Goal: Task Accomplishment & Management: Use online tool/utility

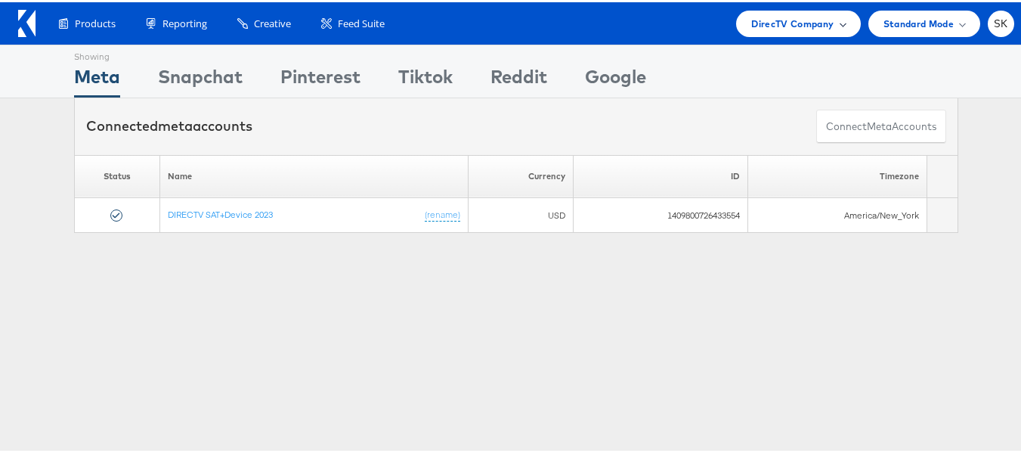
click at [802, 26] on span "DirecTV Company" at bounding box center [792, 22] width 82 height 16
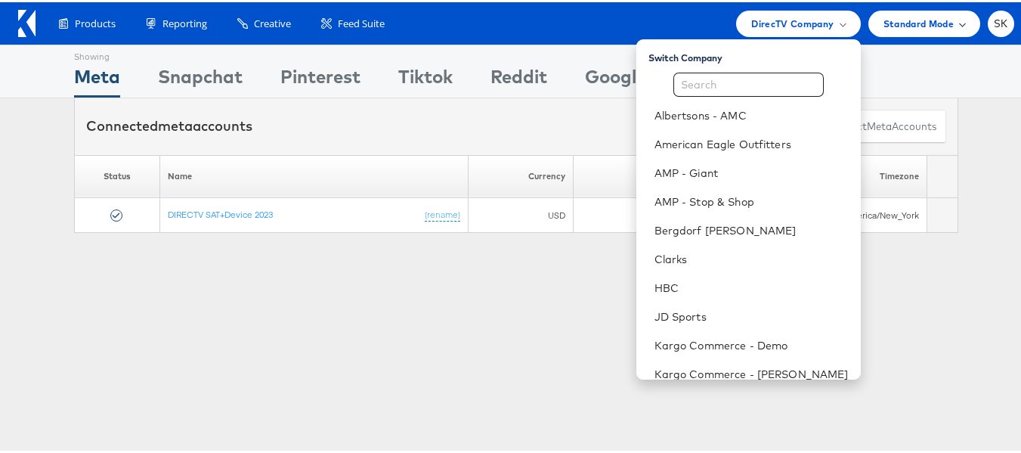
click at [940, 21] on span "Standard Mode" at bounding box center [919, 22] width 70 height 16
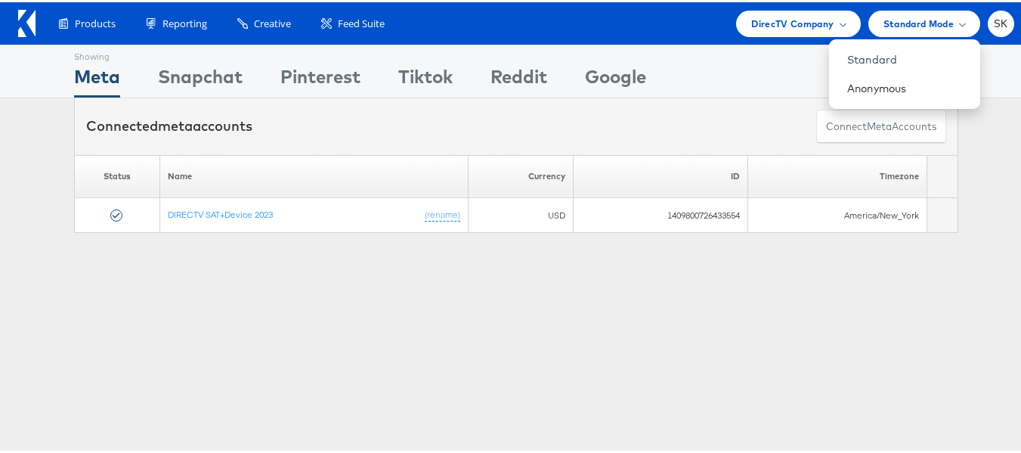
click at [1002, 14] on li "SK Account and Teammates Subscription and Billing Advice and Answers ADKIT Logo…" at bounding box center [1001, 21] width 26 height 26
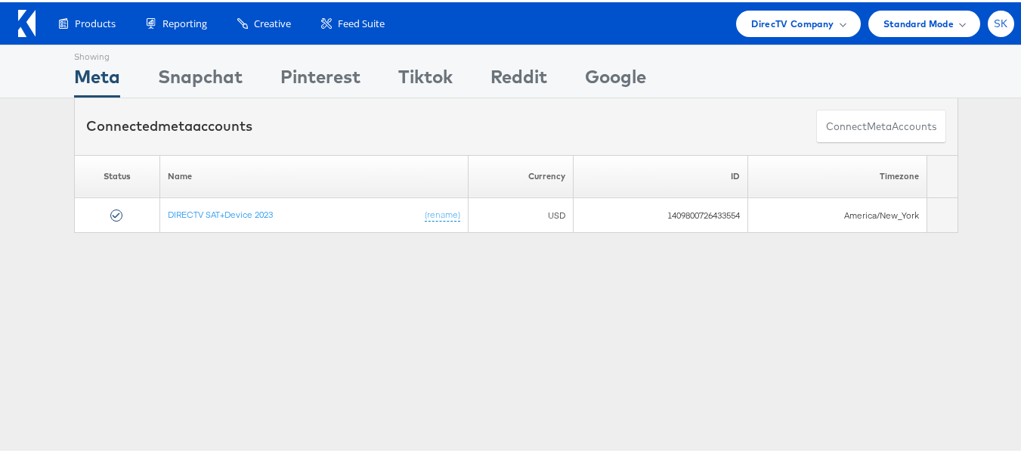
click at [994, 17] on span "SK" at bounding box center [1001, 22] width 14 height 10
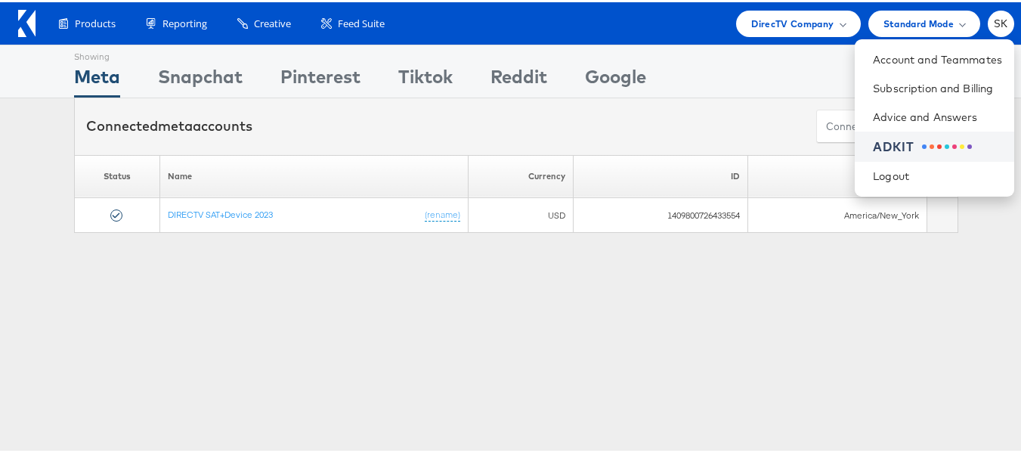
click at [898, 138] on div "ADKIT" at bounding box center [937, 144] width 129 height 17
click at [166, 320] on div "Showing Meta Showing Snapchat Showing Pinterest Showing Tiktok Showing Reddit S…" at bounding box center [516, 420] width 1033 height 756
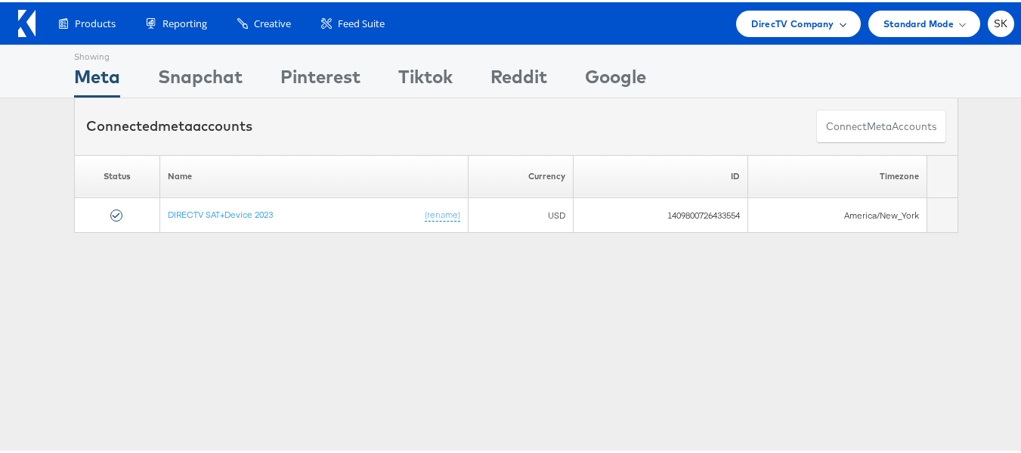
click at [759, 26] on span "DirecTV Company" at bounding box center [792, 22] width 82 height 16
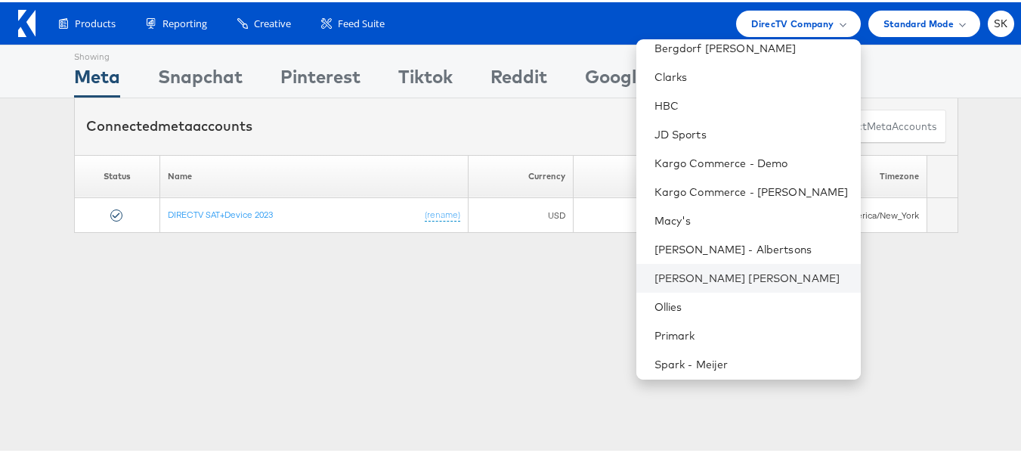
scroll to position [245, 0]
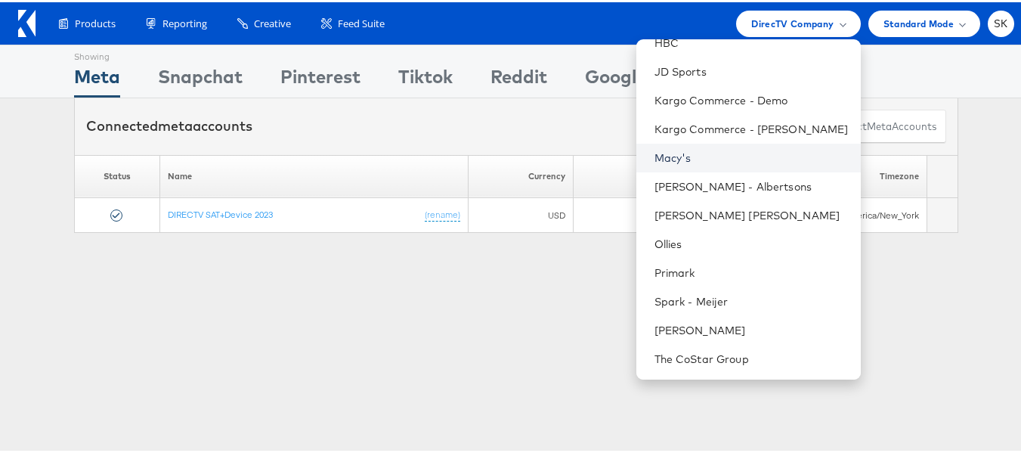
click at [658, 156] on link "Macy's" at bounding box center [752, 155] width 194 height 15
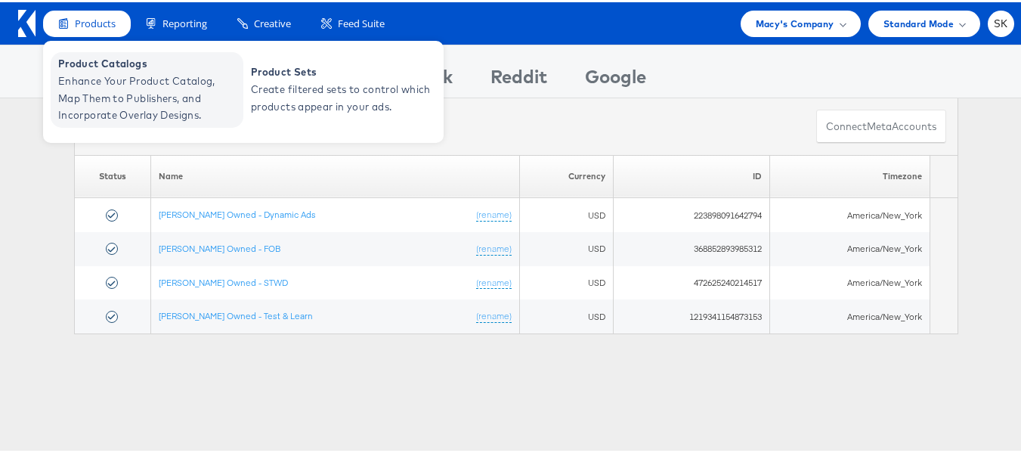
click at [113, 78] on span "Enhance Your Product Catalog, Map Them to Publishers, and Incorporate Overlay D…" at bounding box center [148, 95] width 181 height 51
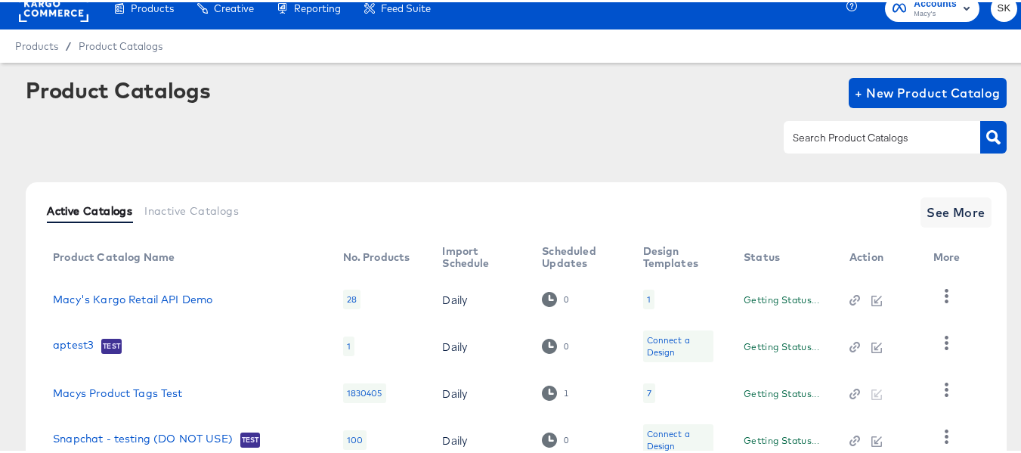
scroll to position [170, 0]
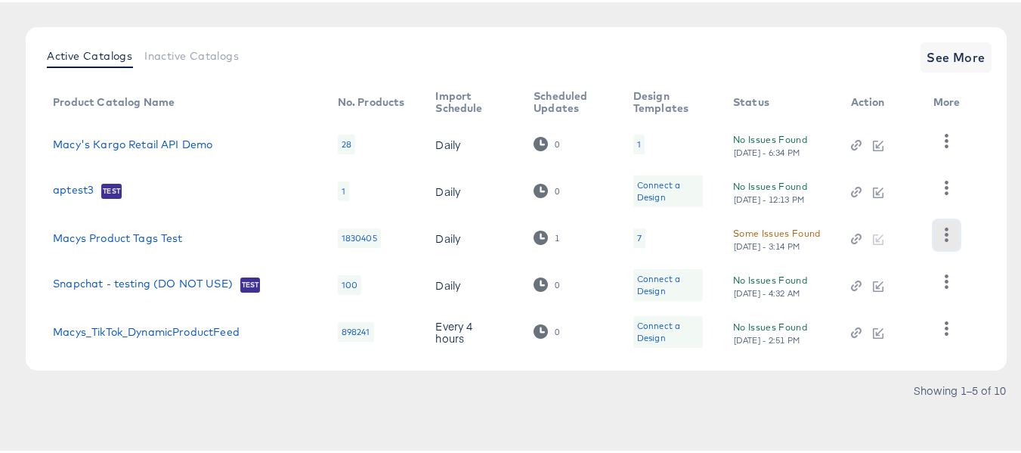
click at [944, 235] on icon "button" at bounding box center [947, 232] width 14 height 14
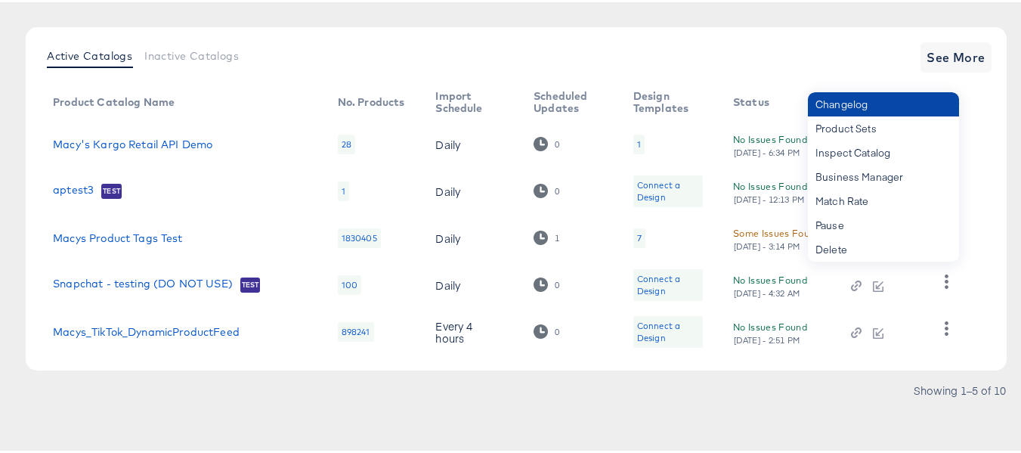
click at [834, 110] on div "Changelog" at bounding box center [883, 102] width 151 height 24
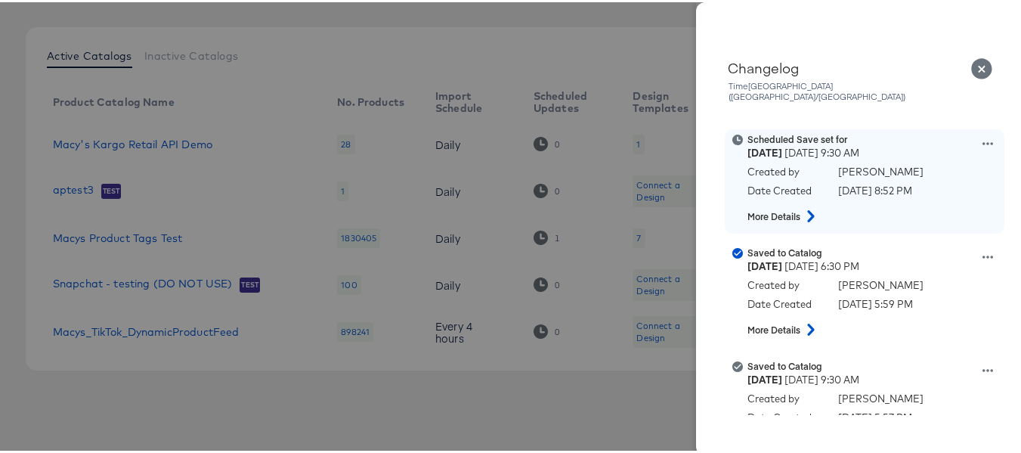
click at [983, 136] on icon at bounding box center [988, 141] width 11 height 11
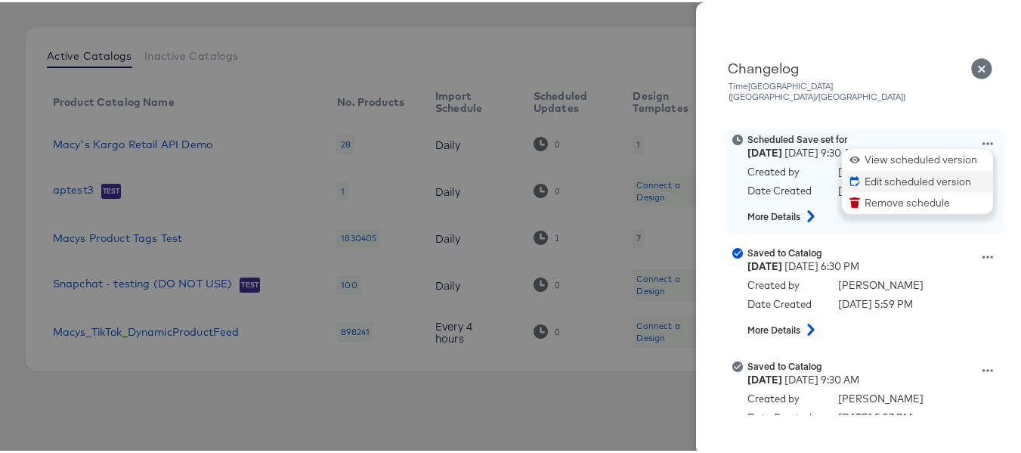
click at [881, 169] on button "Edit scheduled version" at bounding box center [917, 180] width 151 height 22
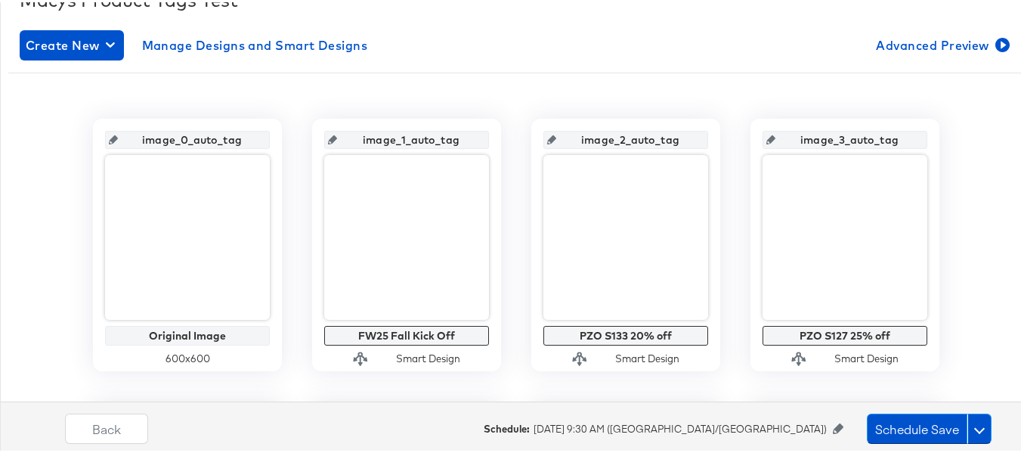
scroll to position [302, 0]
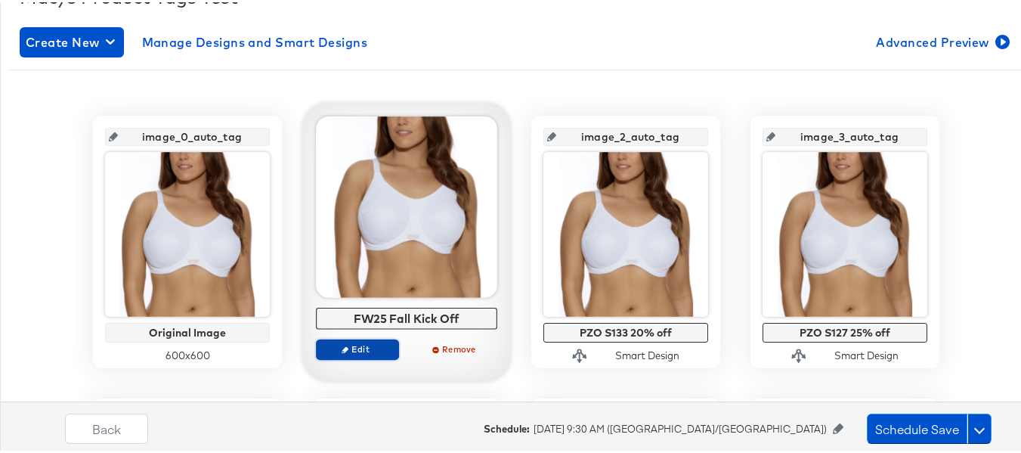
click at [346, 349] on span "Edit" at bounding box center [358, 346] width 70 height 11
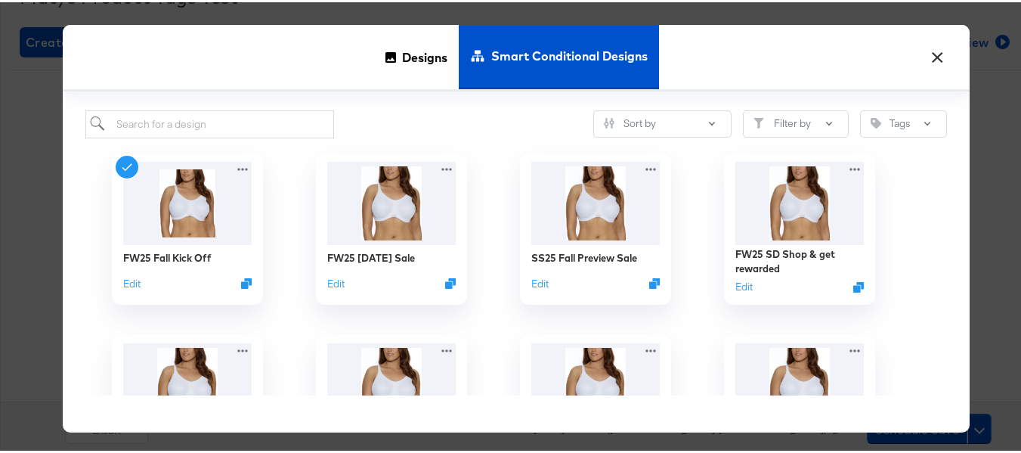
click at [934, 59] on button "×" at bounding box center [937, 51] width 27 height 27
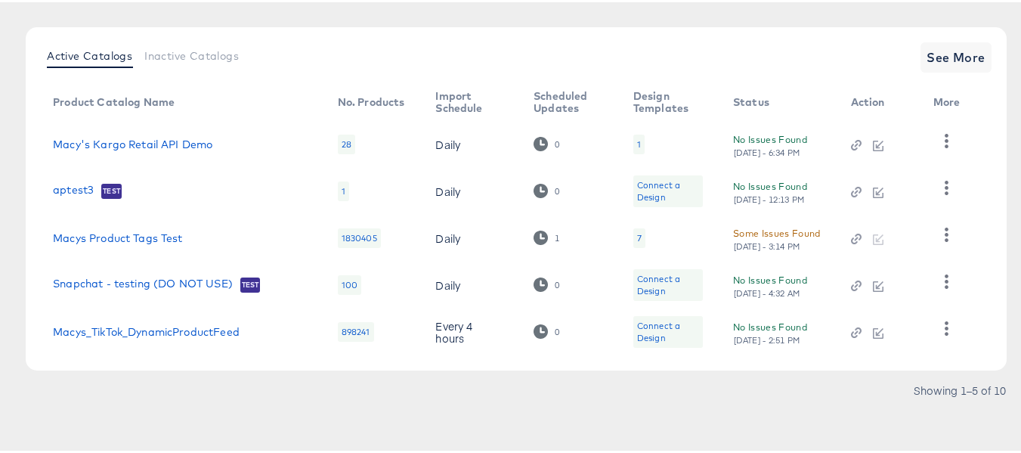
scroll to position [158, 0]
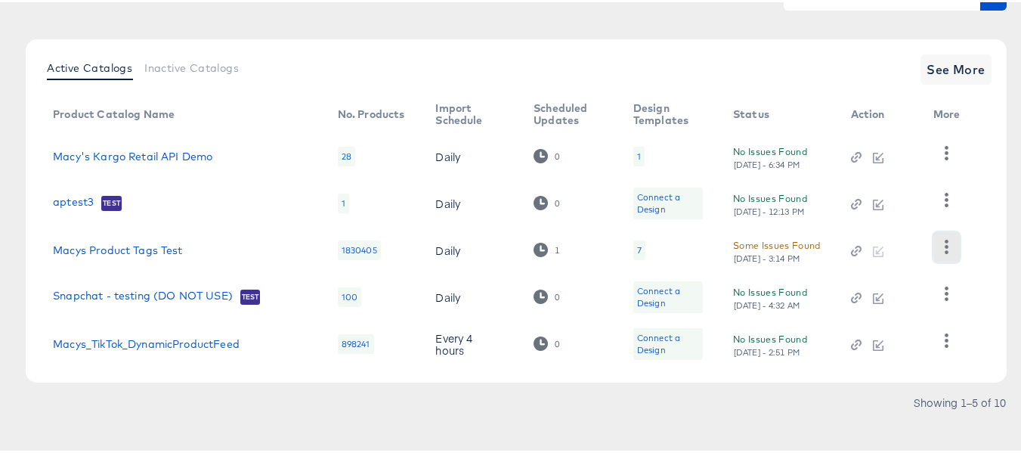
click at [940, 243] on icon "button" at bounding box center [947, 244] width 14 height 14
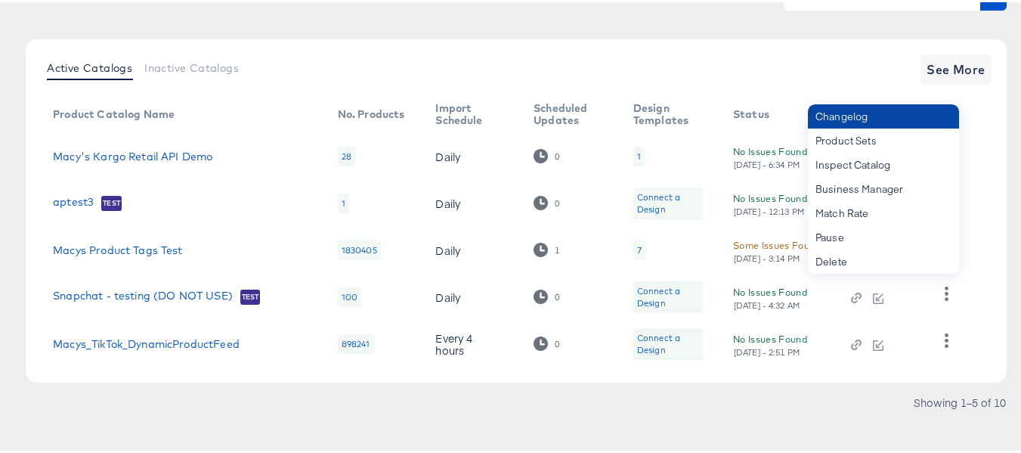
click at [862, 120] on div "Changelog" at bounding box center [883, 114] width 151 height 24
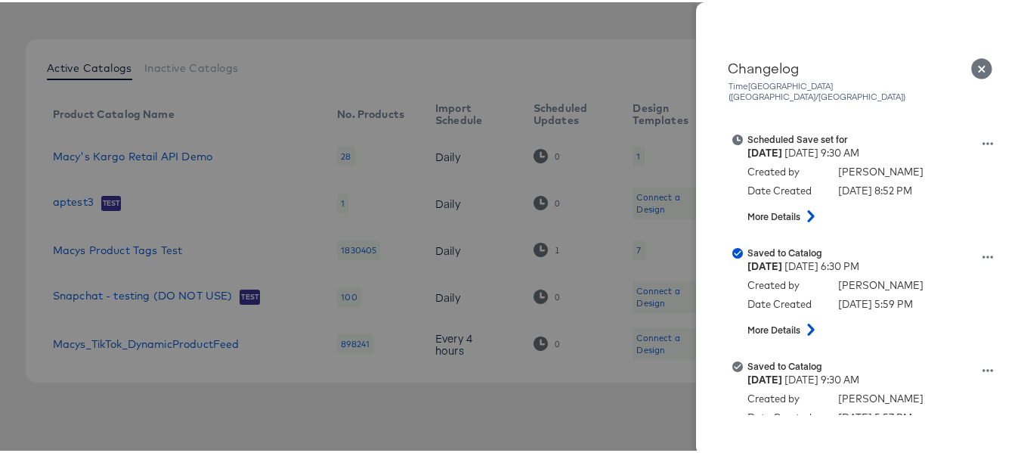
click at [0, 159] on div at bounding box center [516, 226] width 1033 height 453
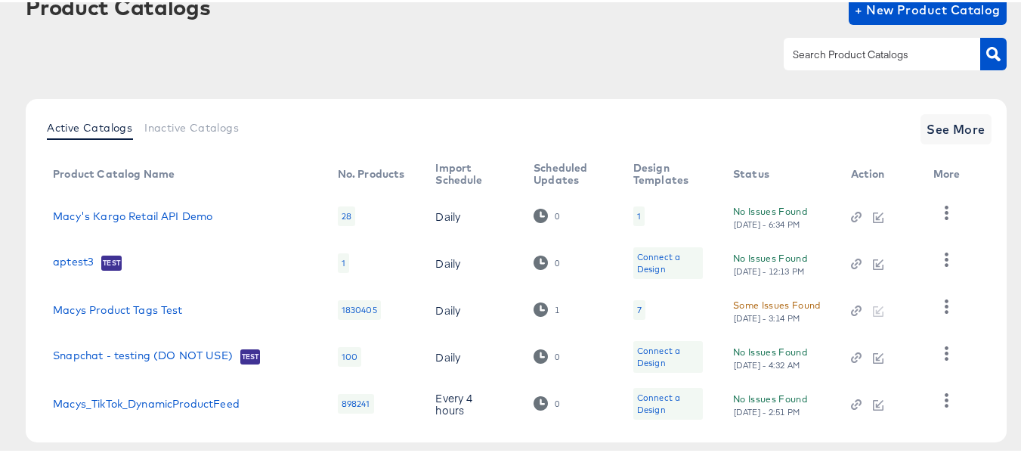
scroll to position [0, 0]
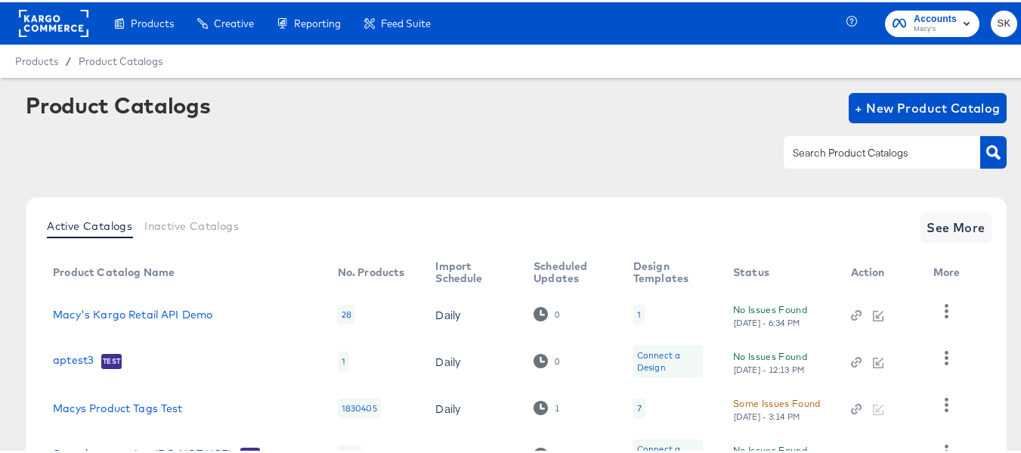
click at [66, 19] on rect at bounding box center [54, 21] width 70 height 27
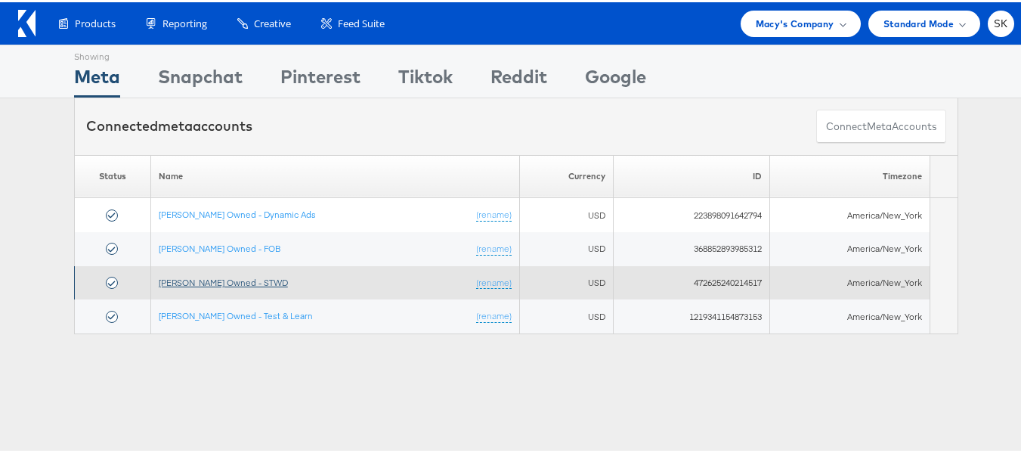
click at [240, 283] on link "[PERSON_NAME] Owned - STWD" at bounding box center [223, 279] width 129 height 11
click at [245, 280] on link "[PERSON_NAME] Owned - STWD" at bounding box center [223, 279] width 129 height 11
click at [237, 277] on link "[PERSON_NAME] Owned - STWD" at bounding box center [223, 279] width 129 height 11
click at [238, 277] on link "[PERSON_NAME] Owned - STWD" at bounding box center [223, 279] width 129 height 11
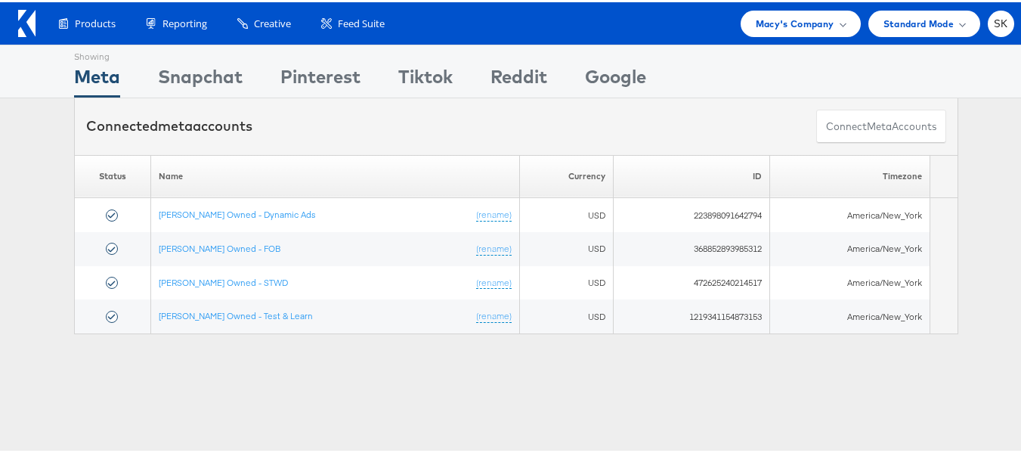
click at [21, 36] on link at bounding box center [26, 31] width 17 height 14
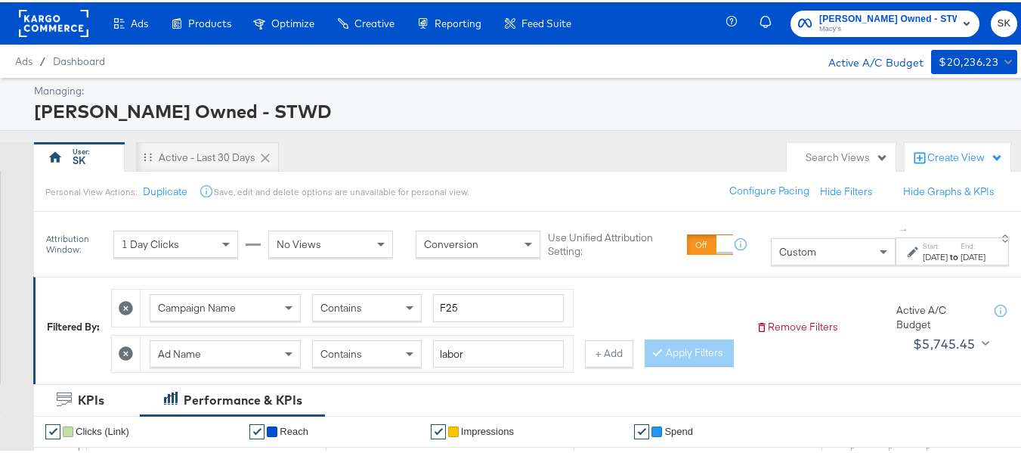
scroll to position [76, 0]
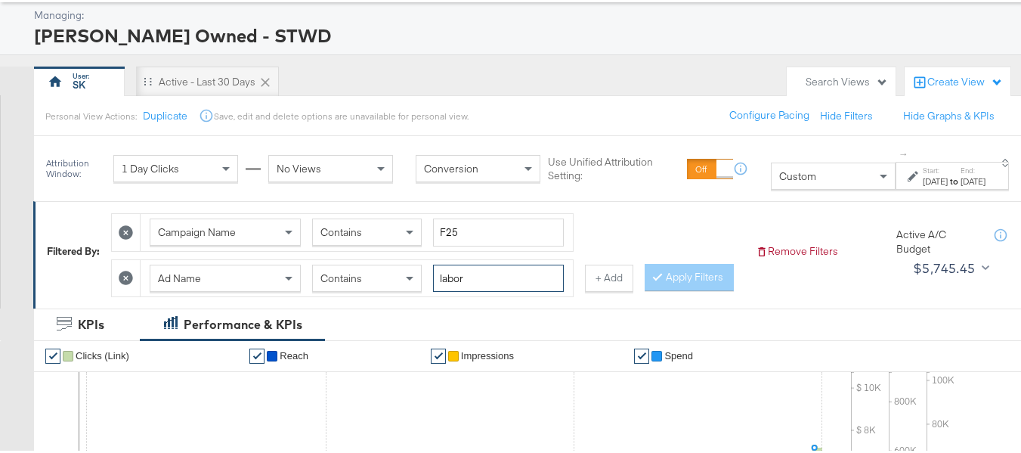
click at [466, 272] on input "labor" at bounding box center [498, 276] width 131 height 28
click at [961, 177] on div "Aug 31st 2025" at bounding box center [973, 179] width 25 height 12
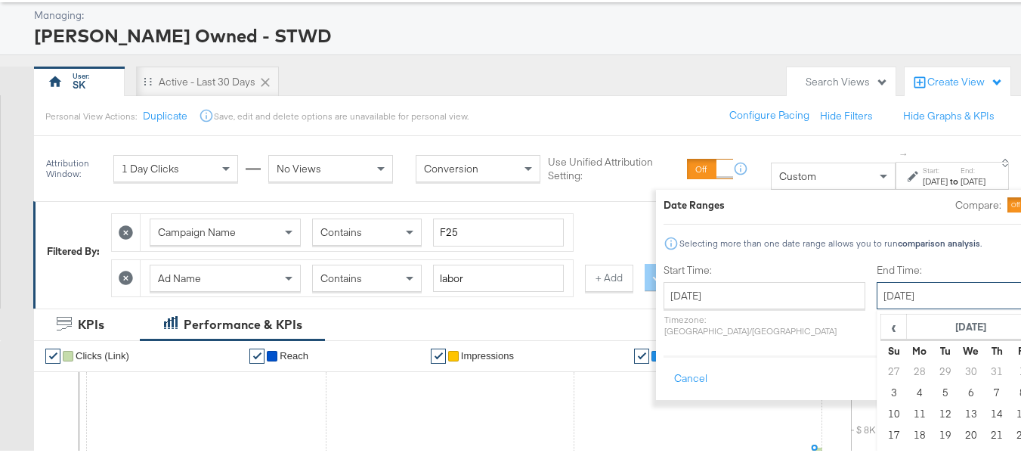
click at [931, 290] on input "August 31st 2025" at bounding box center [956, 293] width 159 height 27
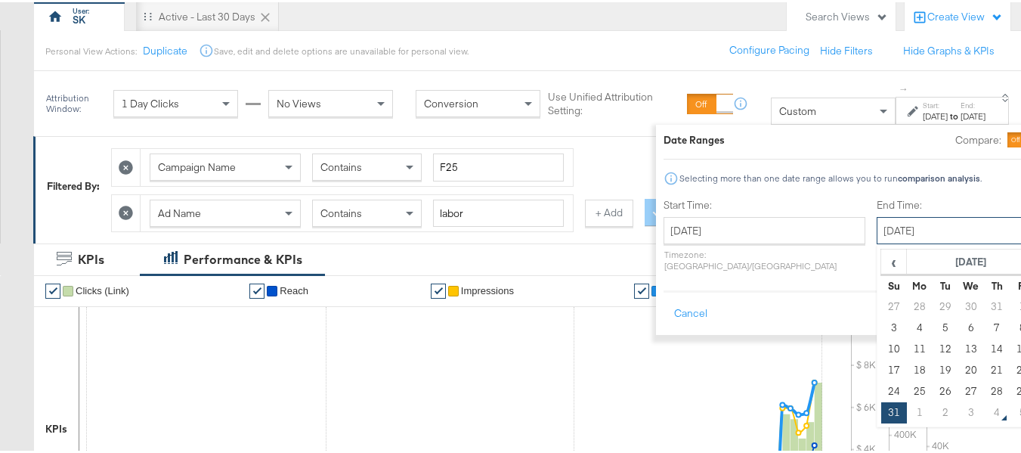
scroll to position [227, 0]
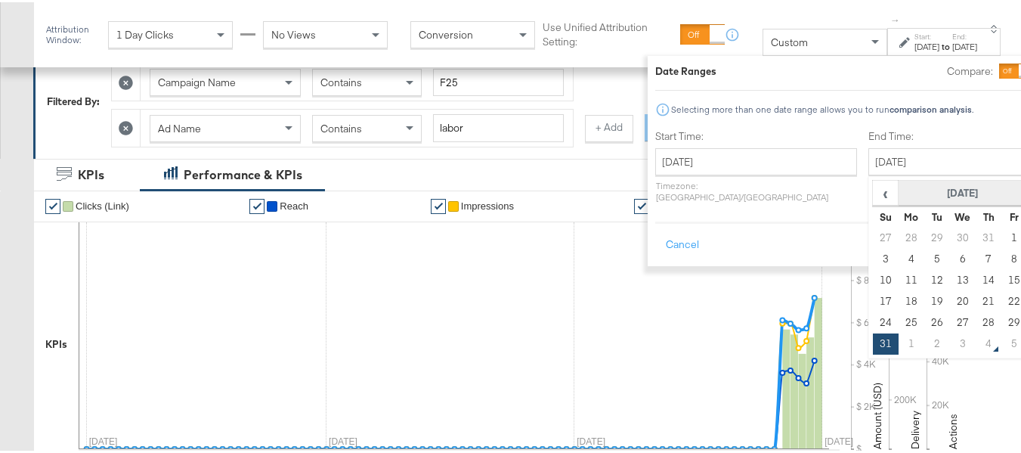
click at [899, 178] on th "August 2025" at bounding box center [963, 191] width 129 height 26
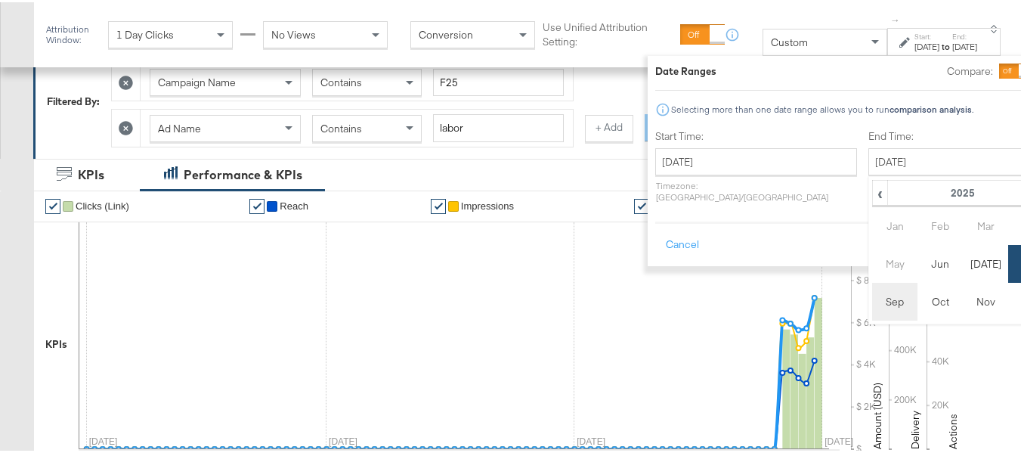
click at [872, 302] on td "Sep" at bounding box center [894, 299] width 45 height 38
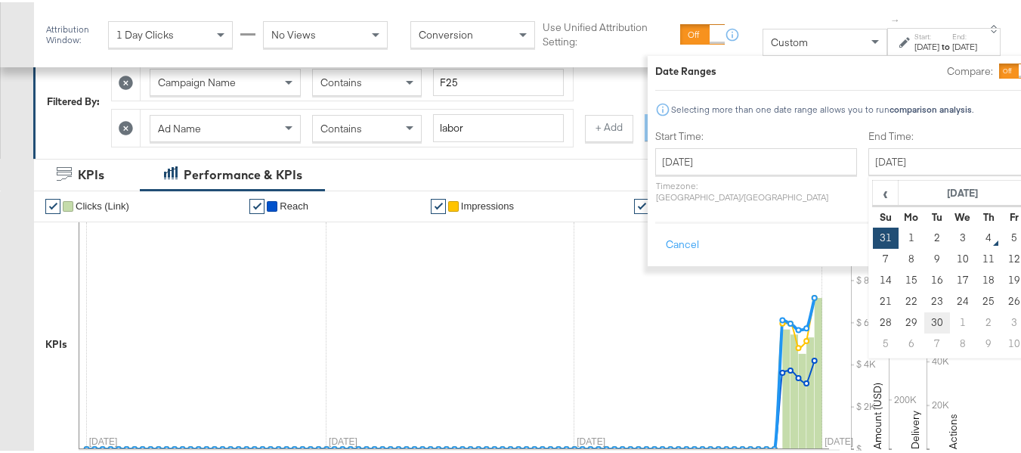
click at [925, 322] on td "30" at bounding box center [938, 320] width 26 height 21
type input "September 30th 2025"
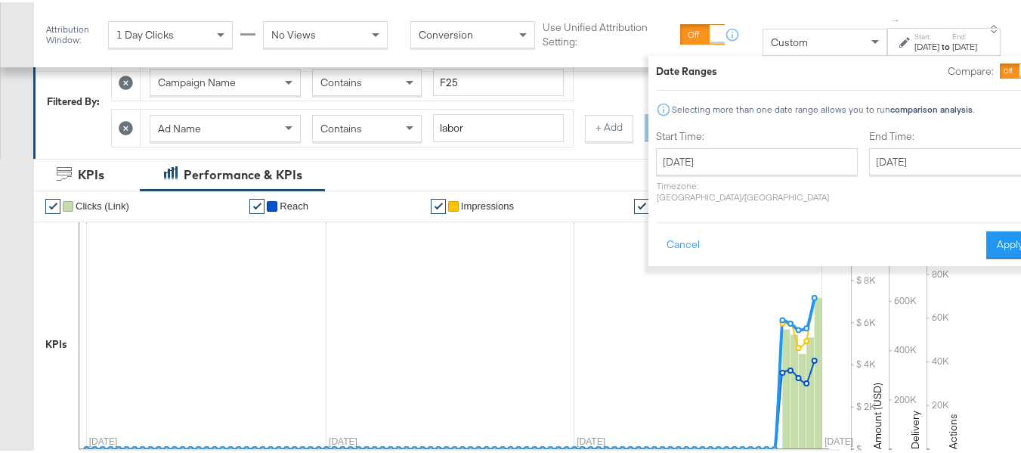
click at [945, 227] on div "Cancel Apply" at bounding box center [845, 237] width 378 height 37
click at [987, 231] on button "Apply" at bounding box center [1011, 242] width 48 height 27
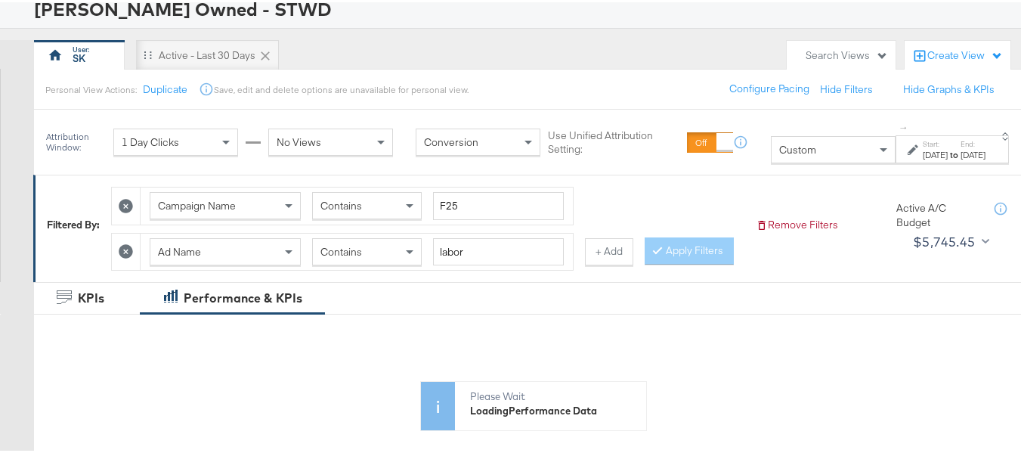
scroll to position [76, 0]
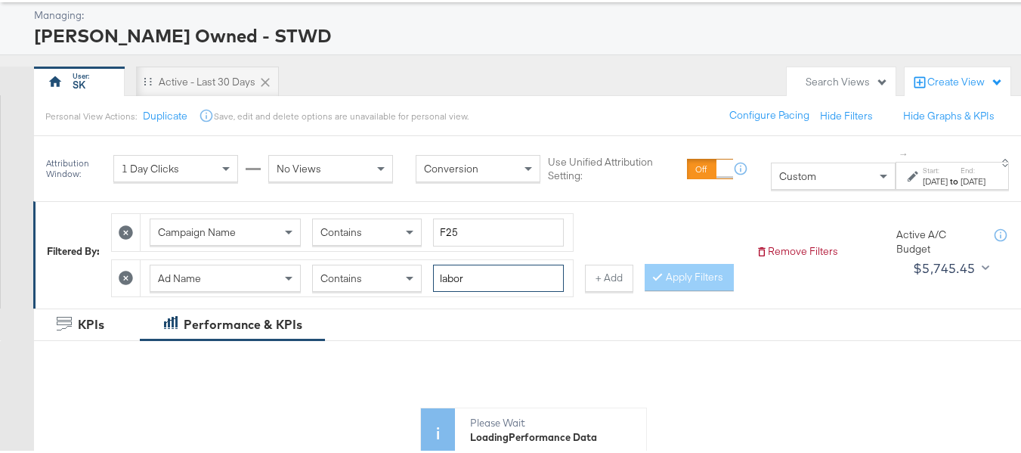
click at [502, 280] on input "labor" at bounding box center [498, 276] width 131 height 28
paste input "fall kick off"
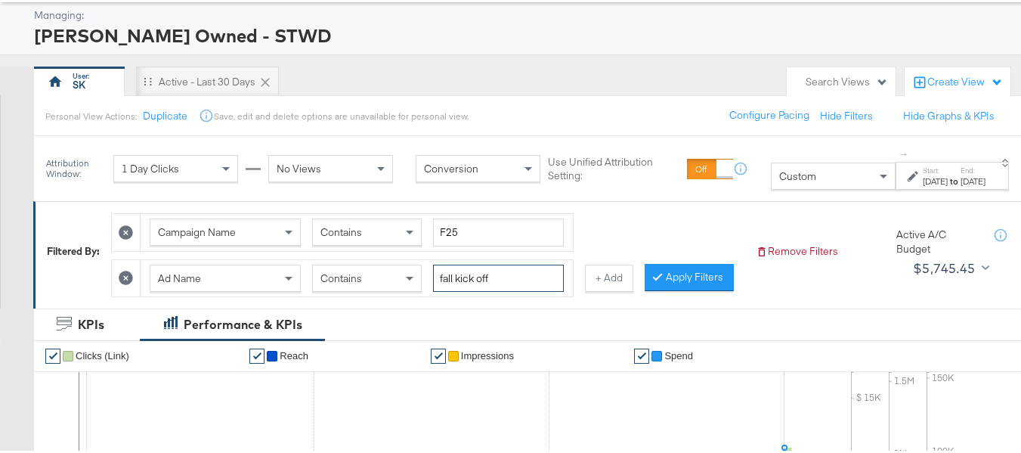
type input "fall kick off"
click at [680, 247] on div "Campaign Name Contains F25 Ad Name Contains fall kick off + Add Apply Filters" at bounding box center [427, 248] width 633 height 91
click at [531, 281] on input "fall kick off" at bounding box center [498, 276] width 131 height 28
click at [682, 258] on div "Campaign Name Contains F25 Ad Name Contains fall kick off + Add Apply Filters" at bounding box center [427, 248] width 633 height 91
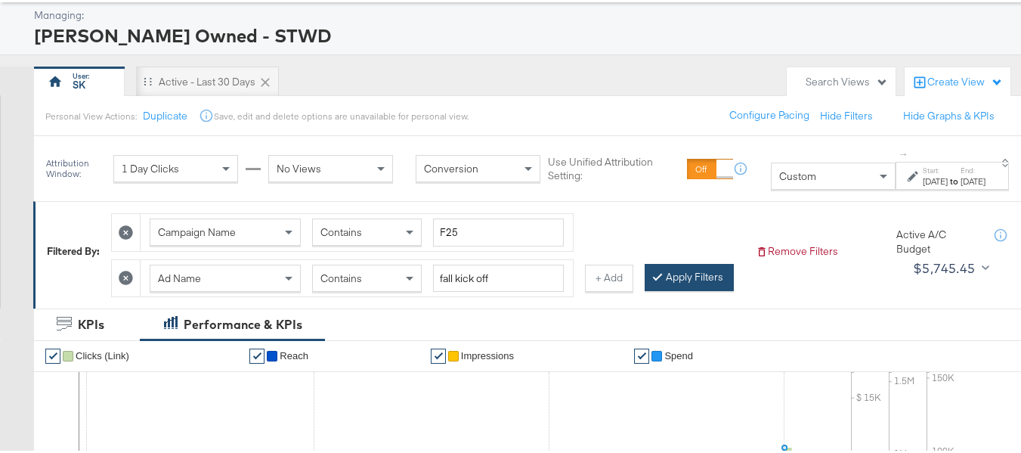
click at [645, 289] on button "Apply Filters" at bounding box center [689, 275] width 89 height 27
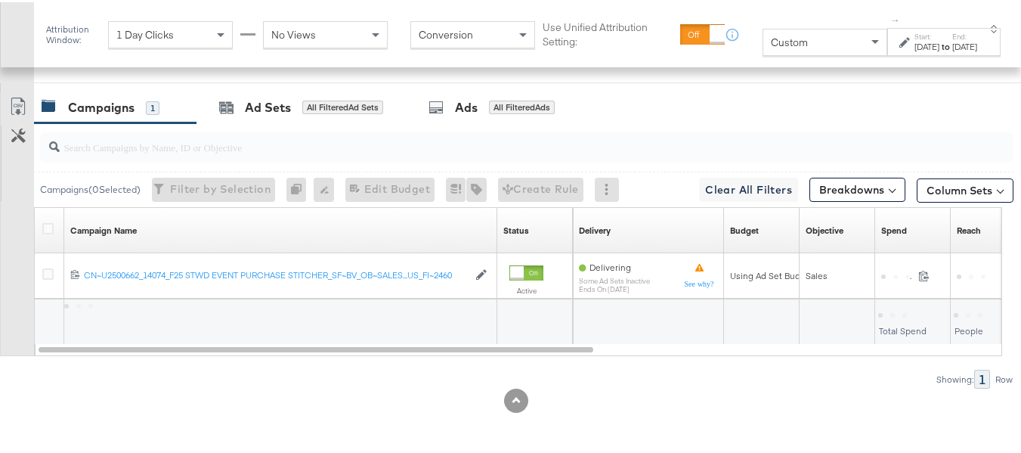
scroll to position [722, 0]
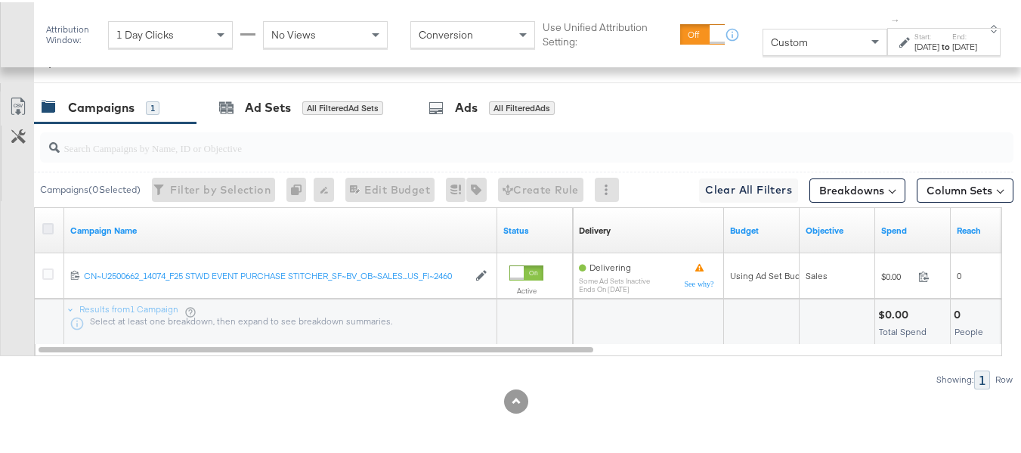
click at [47, 230] on icon at bounding box center [47, 226] width 11 height 11
click at [0, 0] on input "checkbox" at bounding box center [0, 0] width 0 height 0
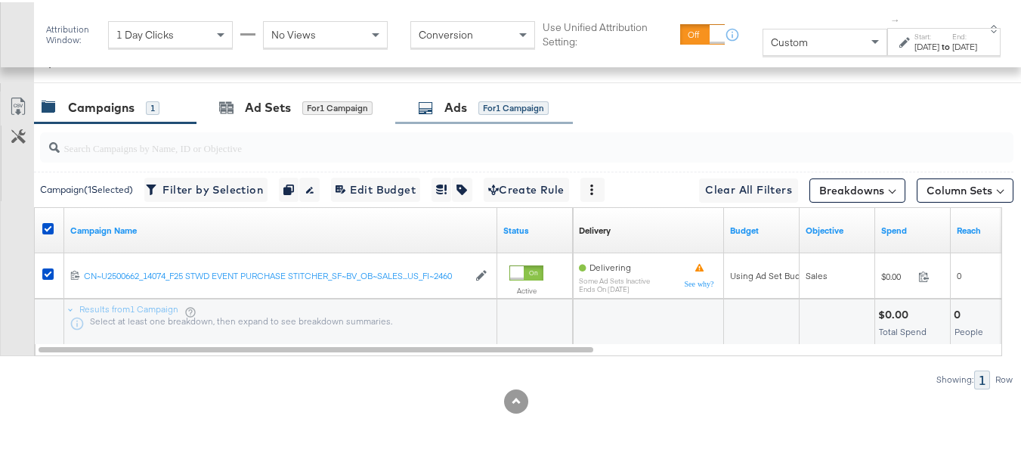
click at [489, 107] on div "for 1 Campaign" at bounding box center [514, 106] width 70 height 14
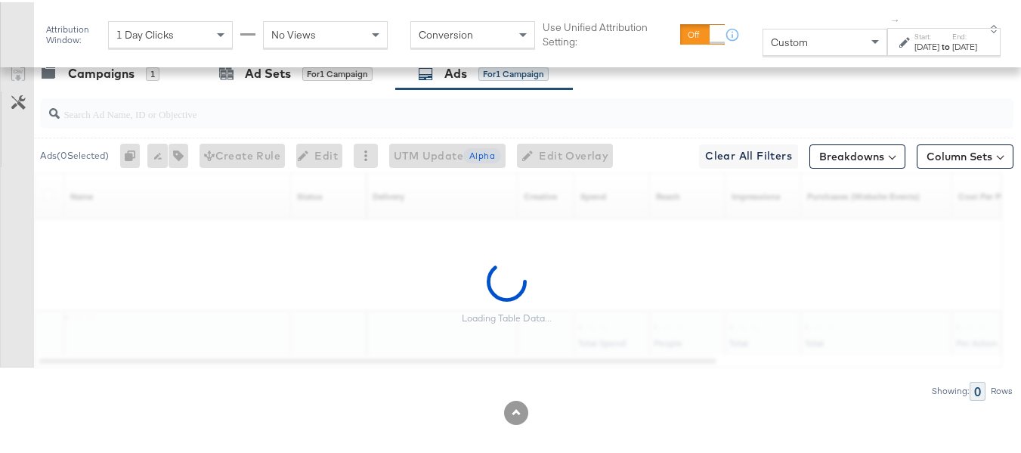
scroll to position [760, 0]
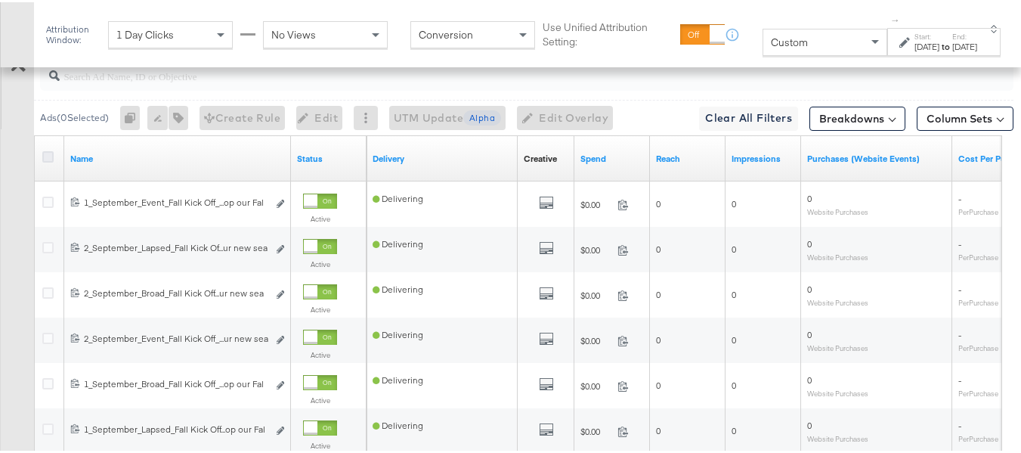
click at [45, 160] on icon at bounding box center [47, 154] width 11 height 11
click at [0, 0] on input "checkbox" at bounding box center [0, 0] width 0 height 0
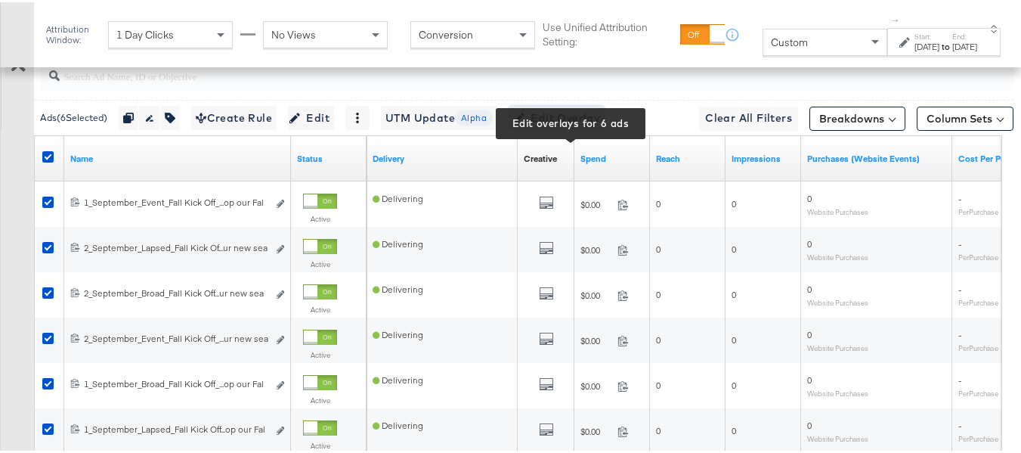
click at [562, 126] on span "Edit Overlay Edit overlays for 6 ads" at bounding box center [556, 116] width 87 height 19
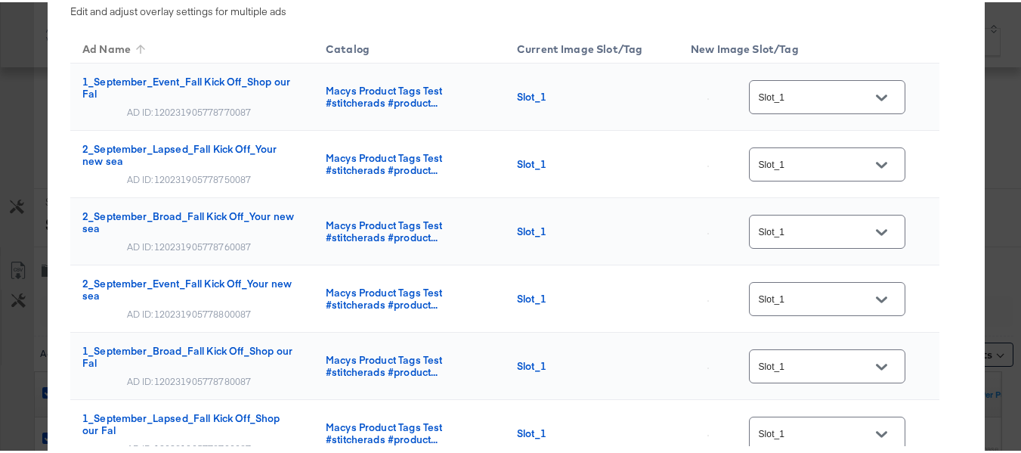
scroll to position [302, 0]
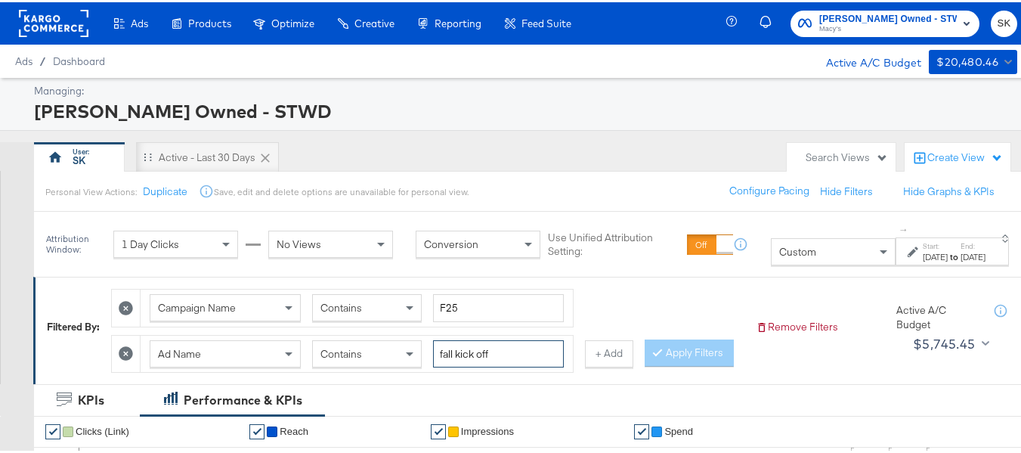
click at [499, 360] on input "fall kick off" at bounding box center [498, 352] width 131 height 28
paste input "PZO 20"
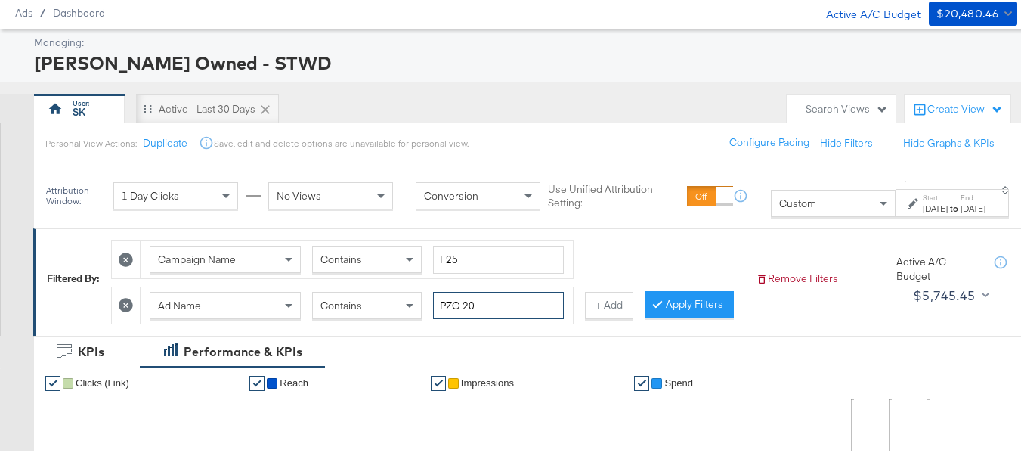
scroll to position [76, 0]
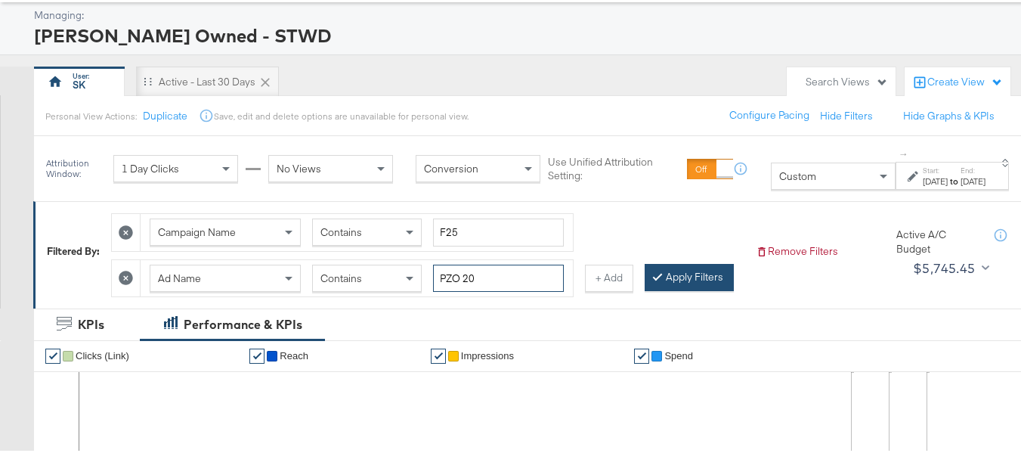
type input "PZO 20"
click at [645, 289] on button "Apply Filters" at bounding box center [689, 275] width 89 height 27
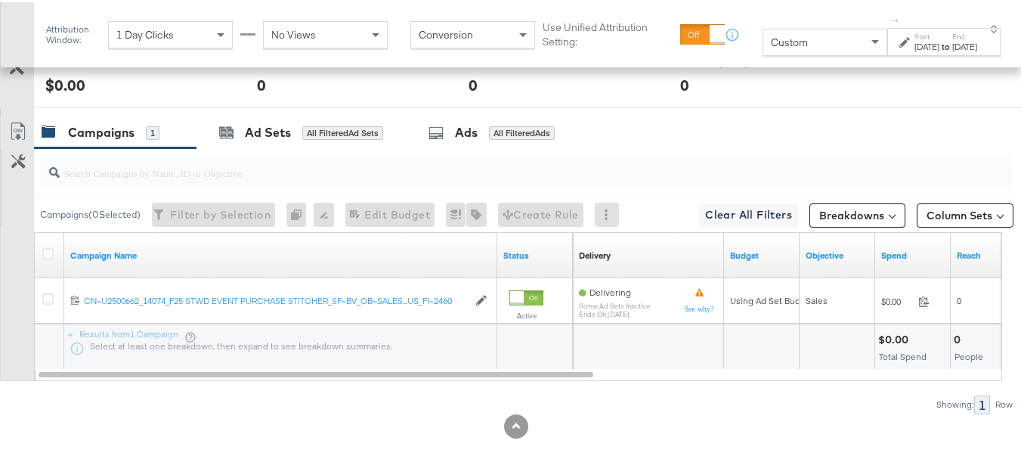
scroll to position [722, 0]
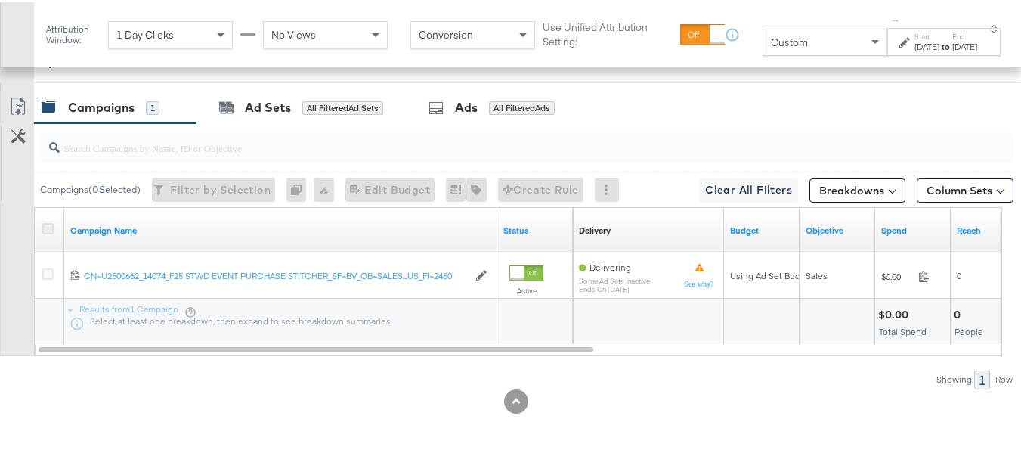
click at [51, 226] on icon at bounding box center [47, 226] width 11 height 11
click at [0, 0] on input "checkbox" at bounding box center [0, 0] width 0 height 0
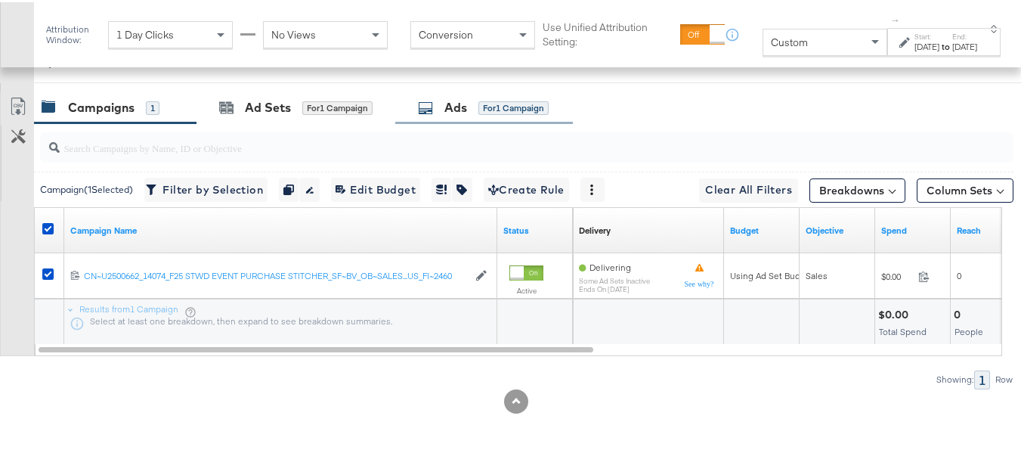
click at [518, 104] on div "for 1 Campaign" at bounding box center [514, 106] width 70 height 14
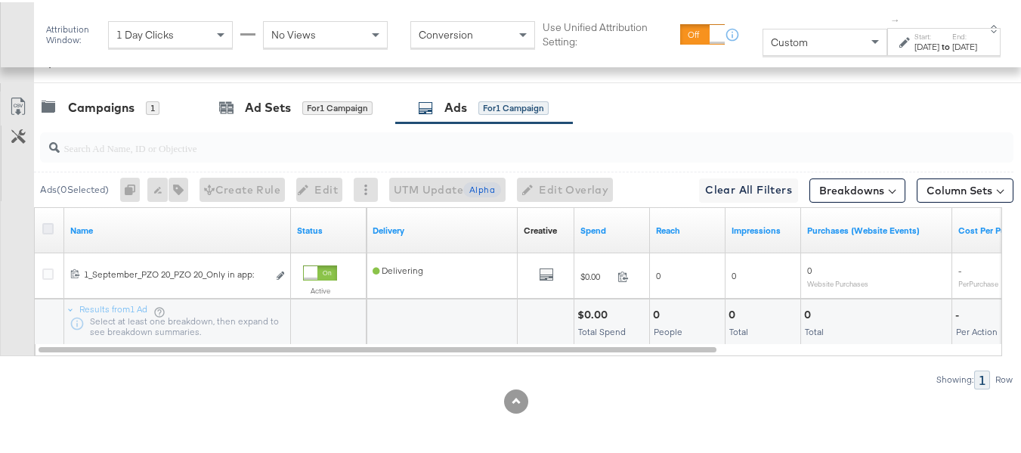
click at [46, 222] on icon at bounding box center [47, 226] width 11 height 11
click at [0, 0] on input "checkbox" at bounding box center [0, 0] width 0 height 0
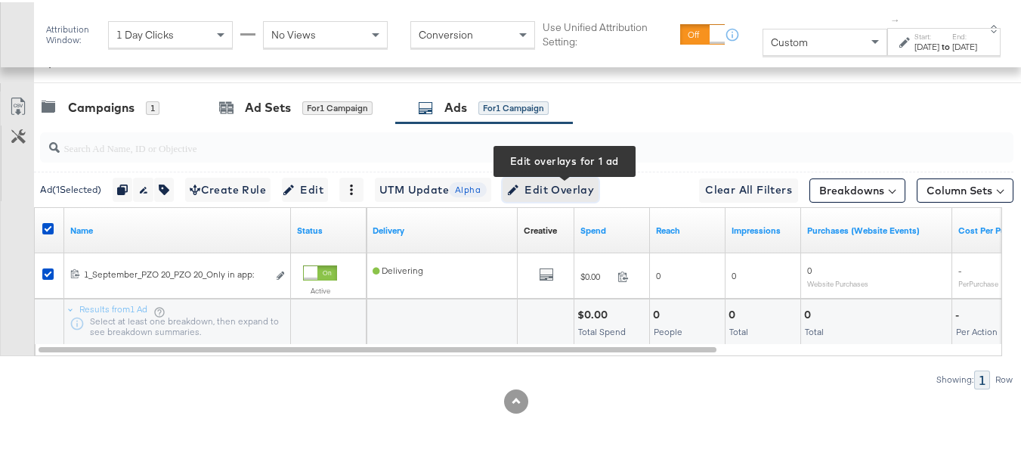
click at [560, 178] on span "Edit Overlay Edit overlays for 1 ad" at bounding box center [550, 187] width 87 height 19
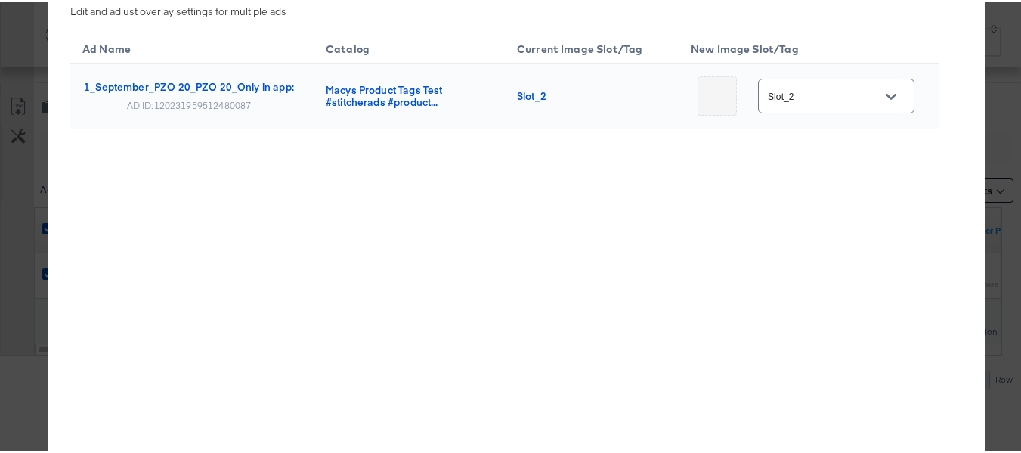
click at [0, 190] on div "× Overlay Edit Edit and adjust overlay settings for multiple ads Ad Name Catalo…" at bounding box center [516, 226] width 1033 height 453
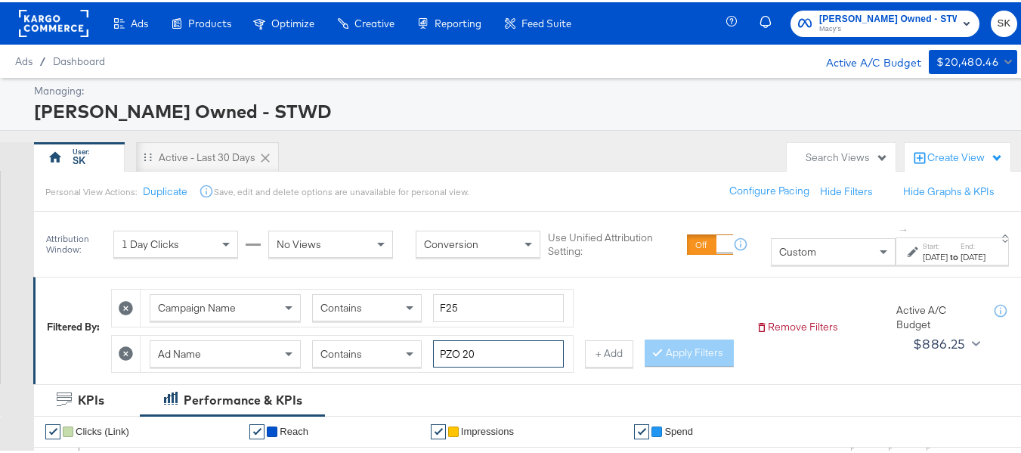
click at [506, 357] on input "PZO 20" at bounding box center [498, 352] width 131 height 28
paste input "5"
type input "PZO 25"
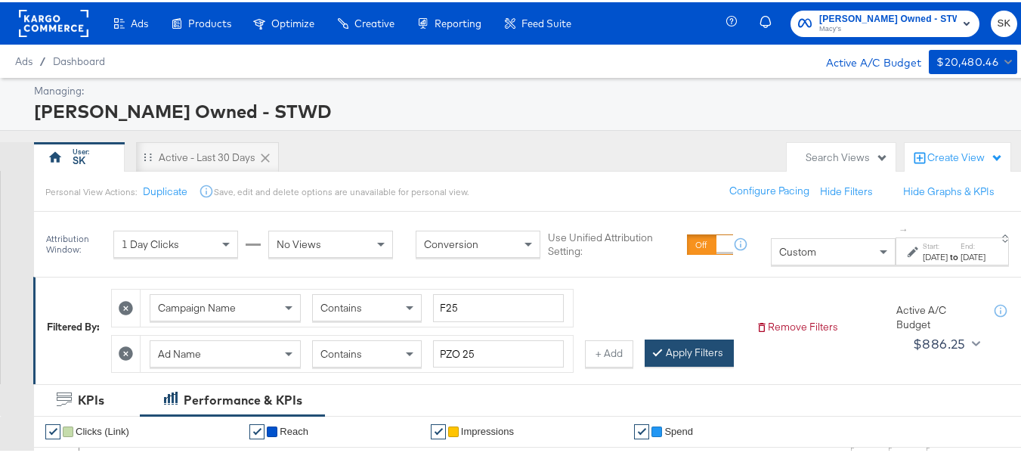
click at [645, 364] on button "Apply Filters" at bounding box center [689, 350] width 89 height 27
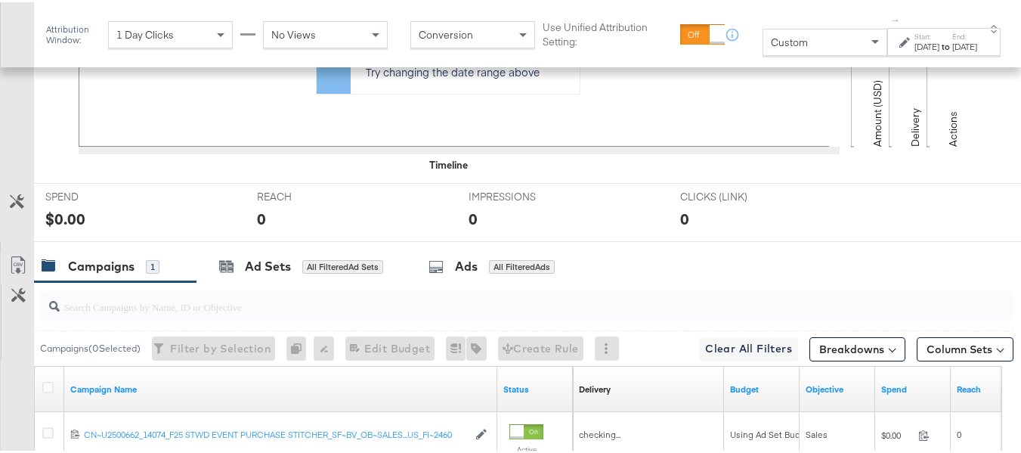
scroll to position [680, 0]
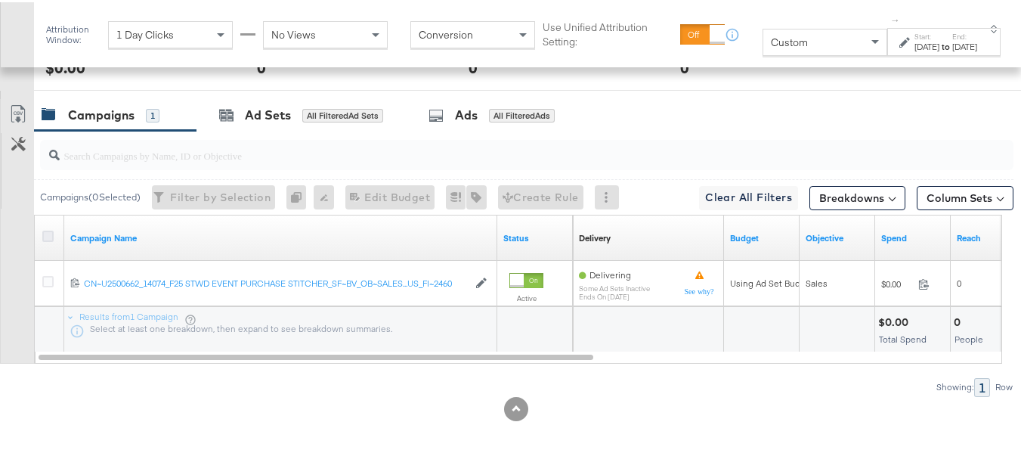
click at [47, 240] on icon at bounding box center [47, 233] width 11 height 11
click at [0, 0] on input "checkbox" at bounding box center [0, 0] width 0 height 0
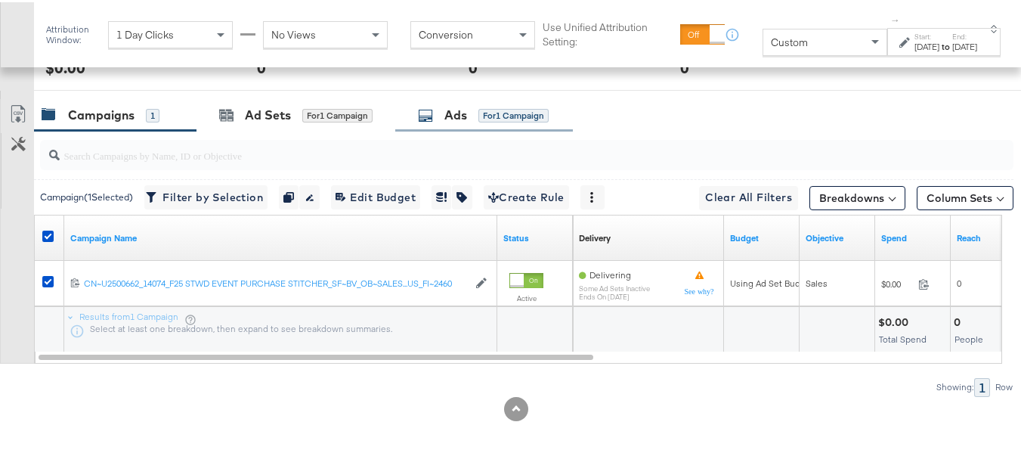
click at [460, 122] on div "Ads" at bounding box center [456, 112] width 23 height 17
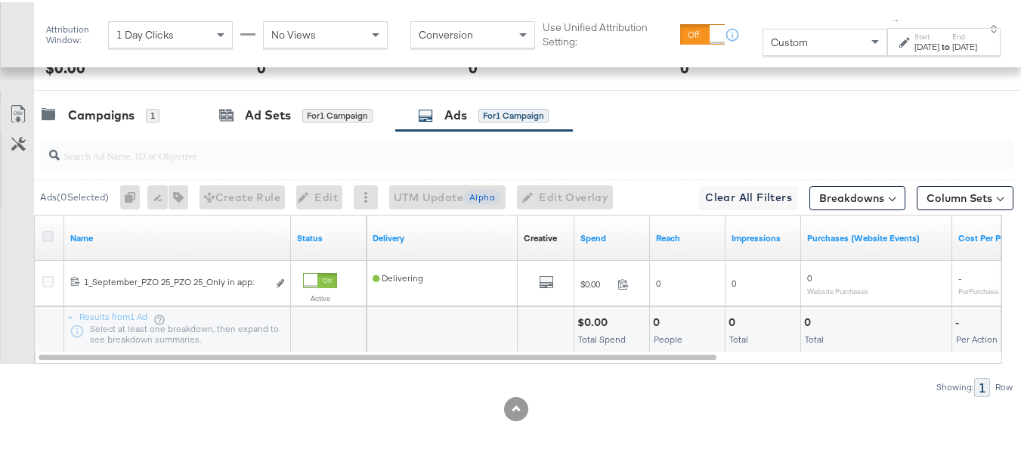
click at [51, 240] on icon at bounding box center [47, 233] width 11 height 11
click at [0, 0] on input "checkbox" at bounding box center [0, 0] width 0 height 0
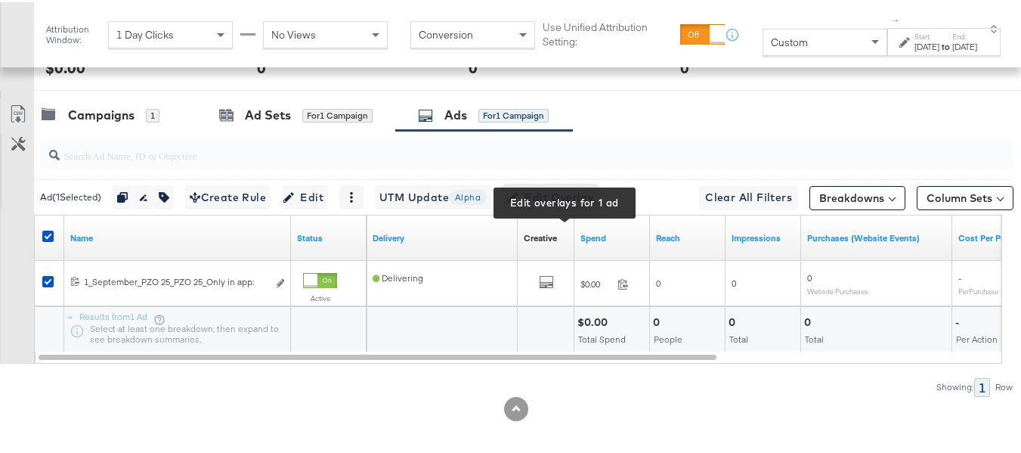
click at [553, 205] on span "Edit Overlay Edit overlays for 1 ad" at bounding box center [550, 195] width 87 height 19
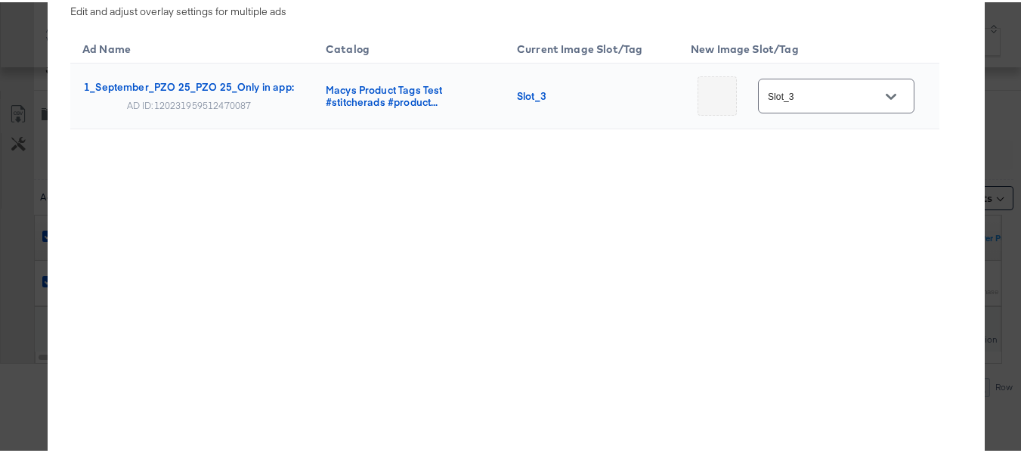
click at [368, 212] on div "Ad Name Catalog Current Image Slot/Tag New Image Slot/Tag 1_September_PZO 25_PZ…" at bounding box center [504, 236] width 869 height 416
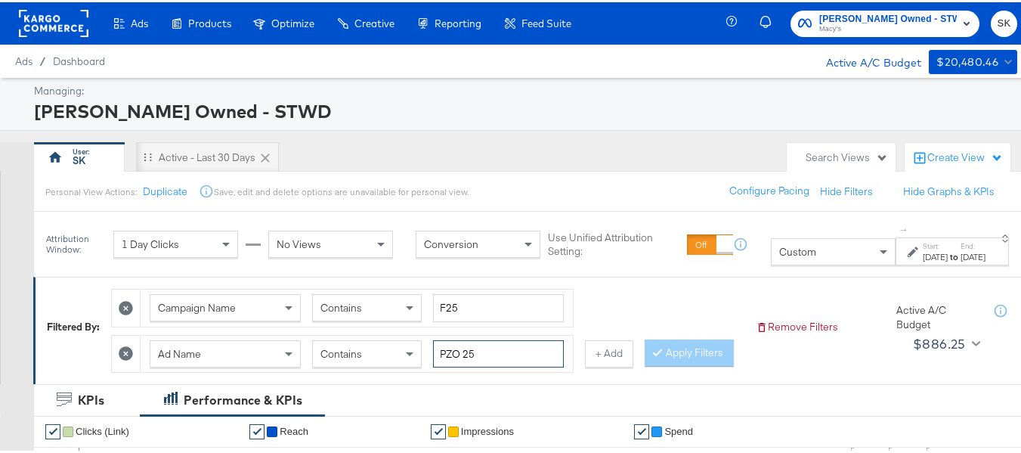
click at [512, 361] on input "PZO 25" at bounding box center [498, 352] width 131 height 28
paste input "No VA"
type input "No VA"
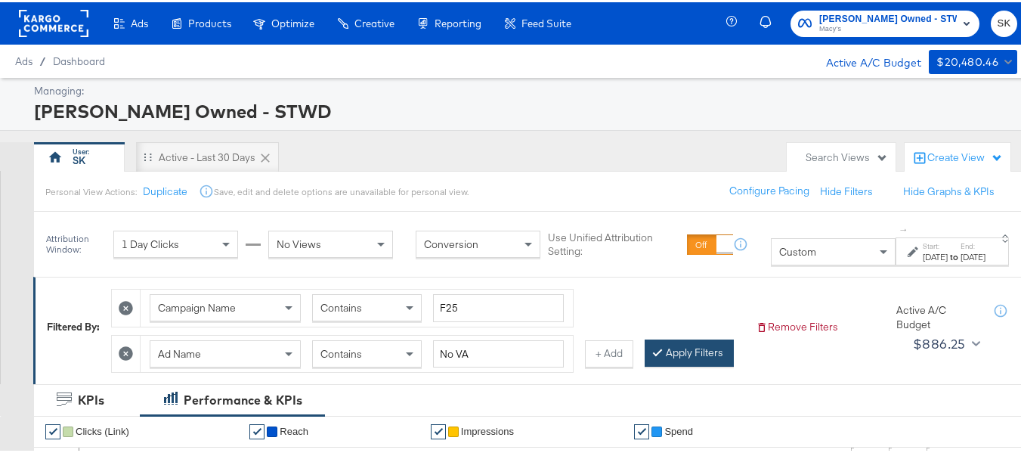
click at [645, 364] on button "Apply Filters" at bounding box center [689, 350] width 89 height 27
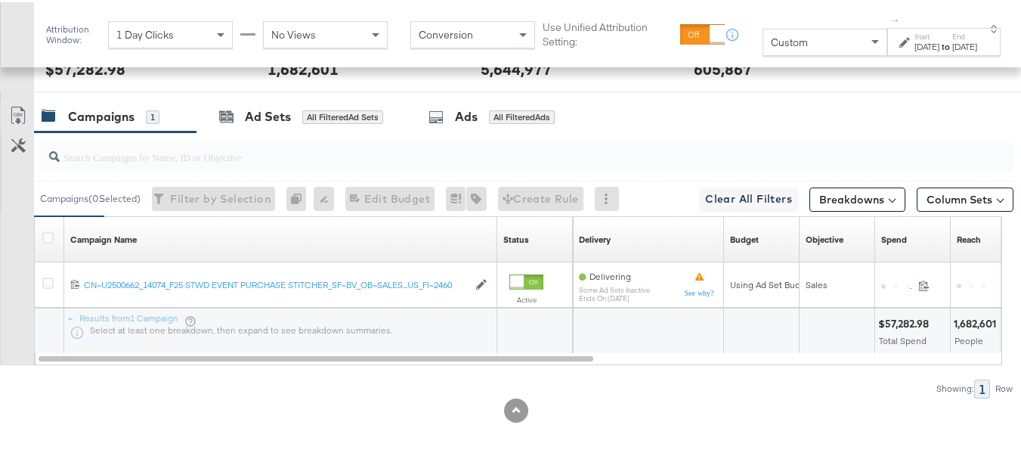
scroll to position [680, 0]
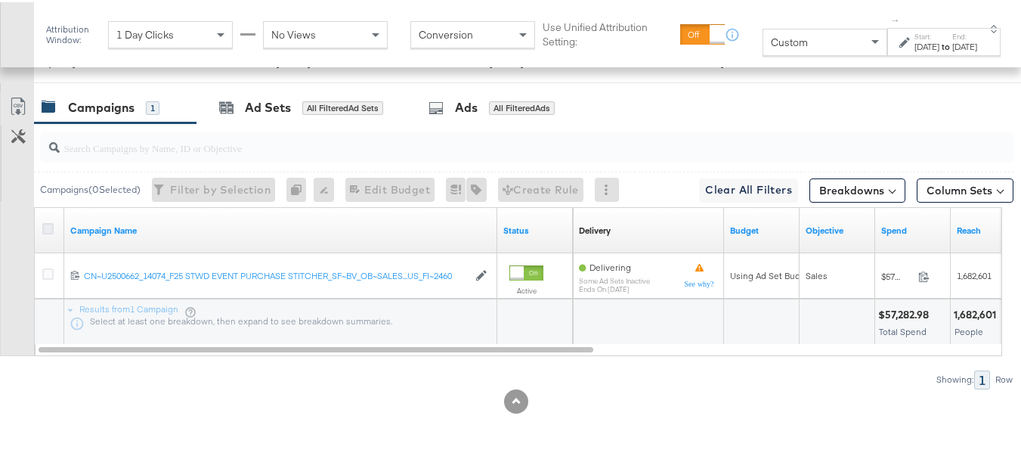
click at [49, 232] on icon at bounding box center [47, 226] width 11 height 11
click at [0, 0] on input "checkbox" at bounding box center [0, 0] width 0 height 0
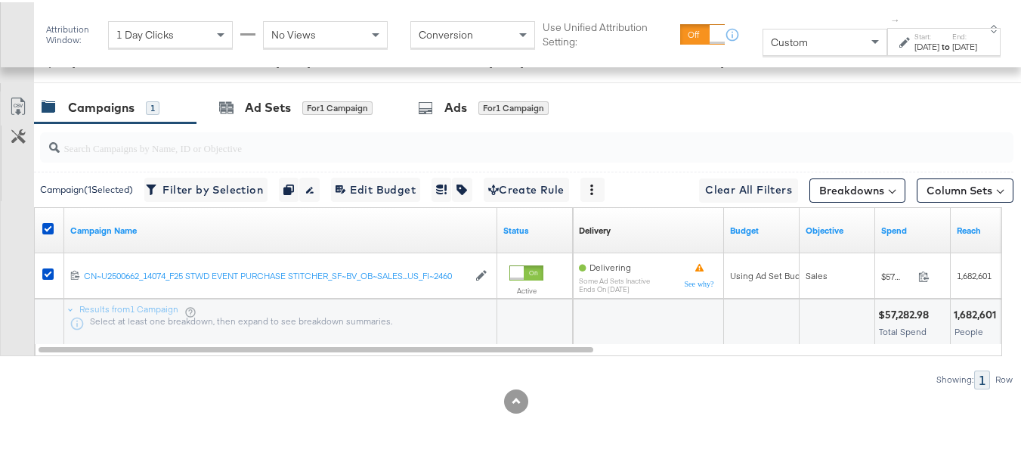
click at [428, 154] on input "search" at bounding box center [494, 139] width 868 height 29
click at [426, 122] on div "Ads for 1 Campaign" at bounding box center [484, 105] width 178 height 33
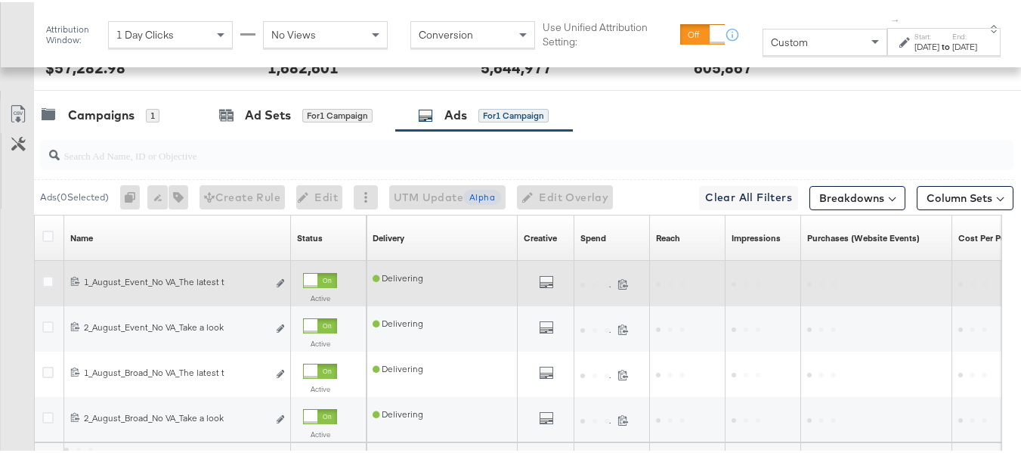
scroll to position [692, 0]
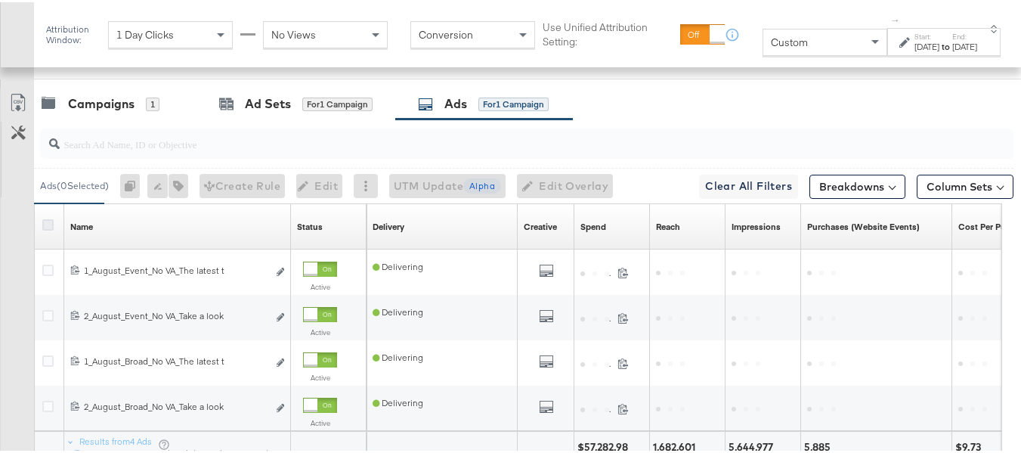
click at [42, 228] on icon at bounding box center [47, 222] width 11 height 11
click at [0, 0] on input "checkbox" at bounding box center [0, 0] width 0 height 0
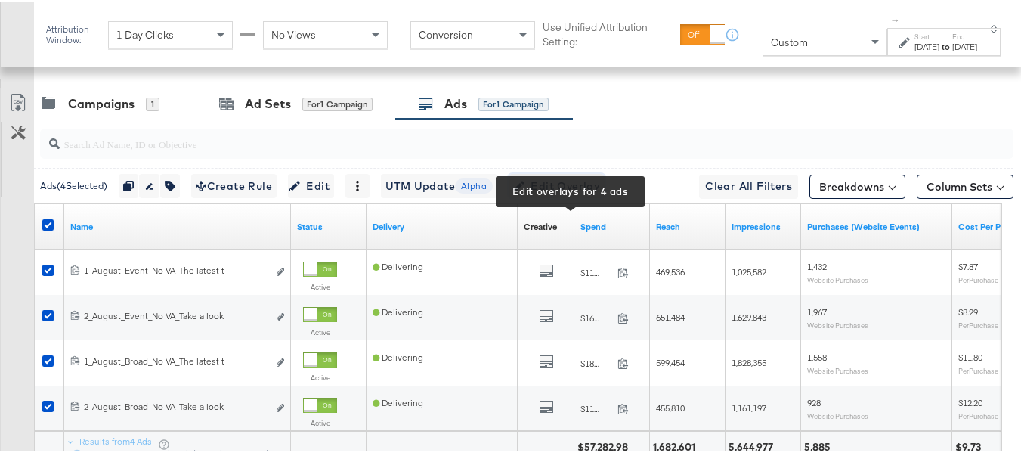
click at [583, 194] on span "Edit Overlay Edit overlays for 4 ads" at bounding box center [556, 184] width 87 height 19
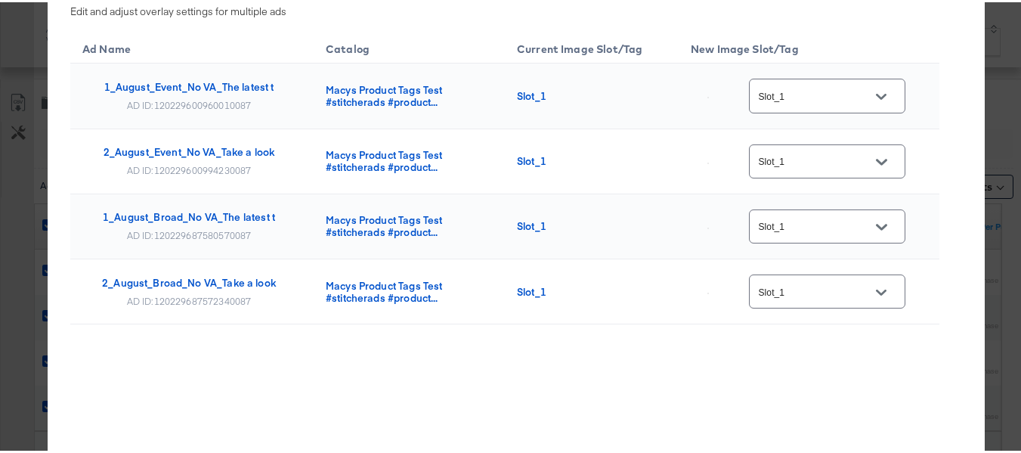
click at [549, 375] on div "Ad Name Catalog Current Image Slot/Tag New Image Slot/Tag 1_August_Event_No VA_…" at bounding box center [504, 213] width 869 height 370
click at [6, 101] on div "× Overlay Edit Edit and adjust overlay settings for multiple ads Ad Name Catalo…" at bounding box center [516, 226] width 1033 height 453
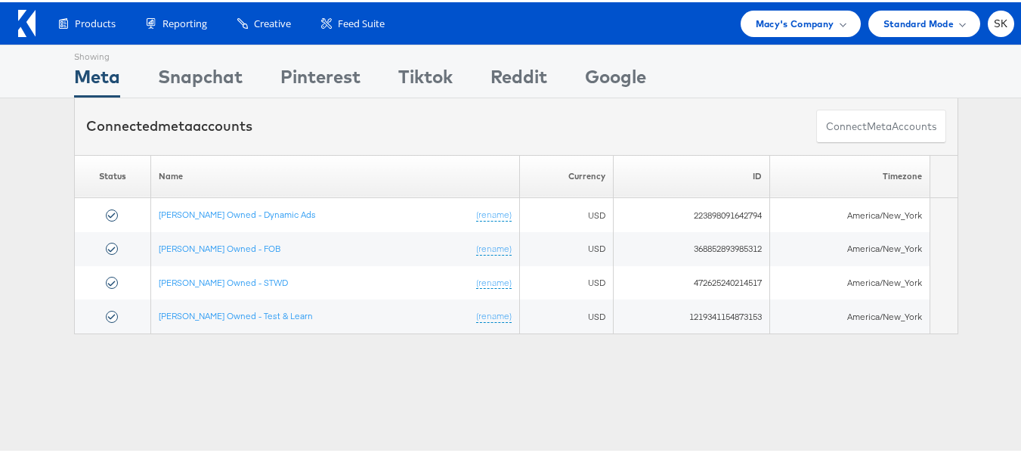
click at [36, 25] on div at bounding box center [30, 21] width 25 height 35
click at [29, 21] on icon at bounding box center [30, 21] width 9 height 26
click at [988, 14] on div "SK" at bounding box center [1001, 21] width 26 height 26
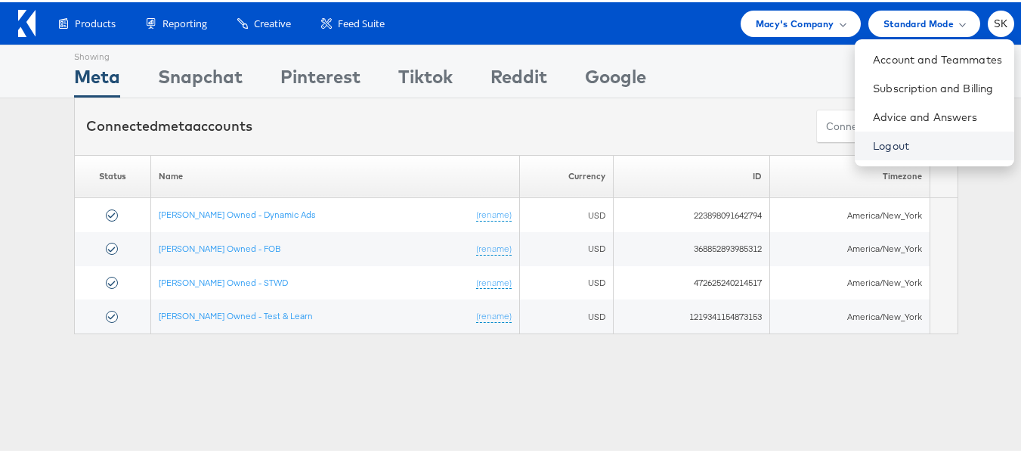
click at [873, 145] on link "Logout" at bounding box center [937, 143] width 129 height 15
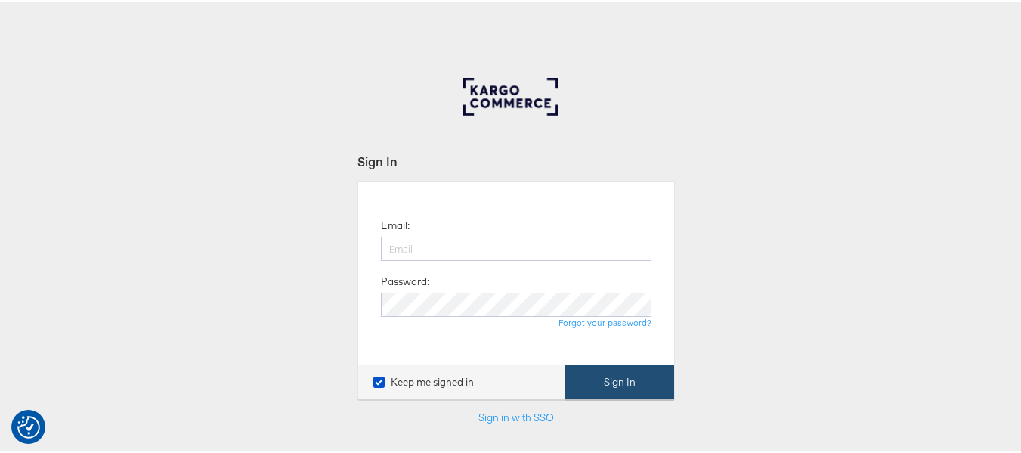
type input "[PERSON_NAME][EMAIL_ADDRESS][DOMAIN_NAME]"
click at [635, 381] on button "Sign In" at bounding box center [620, 380] width 109 height 34
